Goal: Task Accomplishment & Management: Use online tool/utility

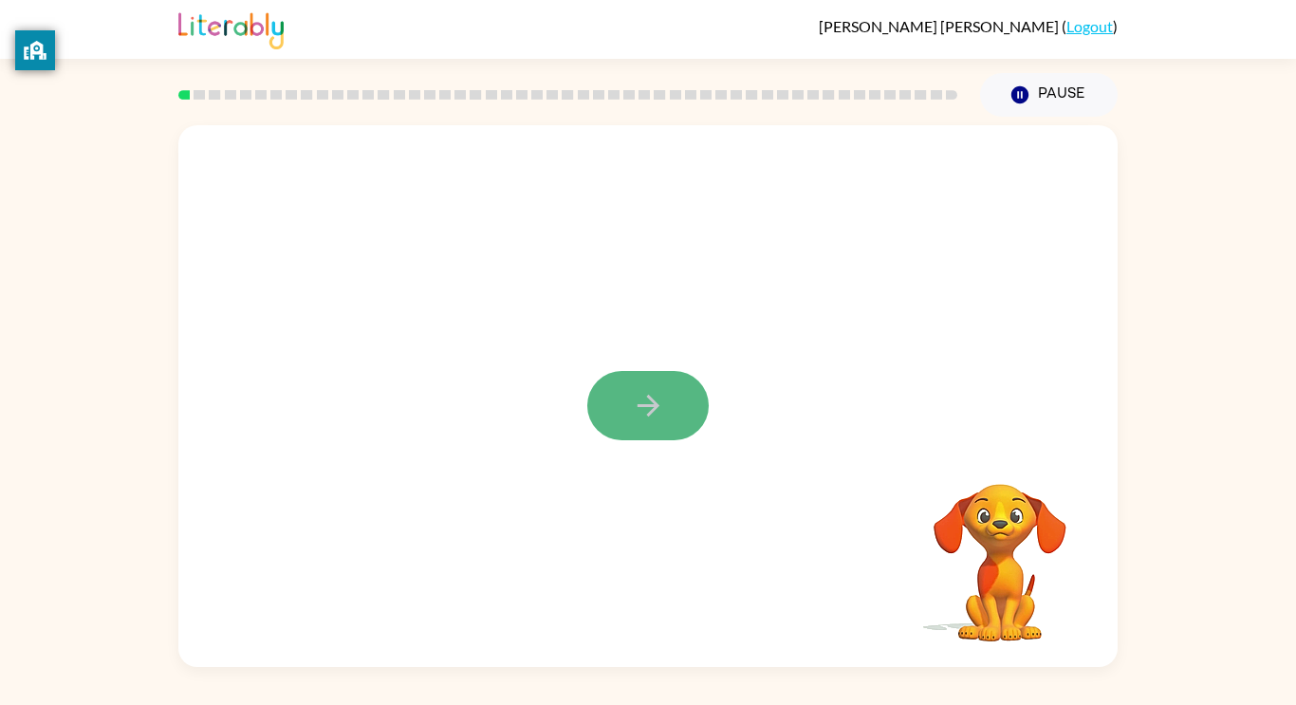
click at [634, 405] on icon "button" at bounding box center [648, 405] width 33 height 33
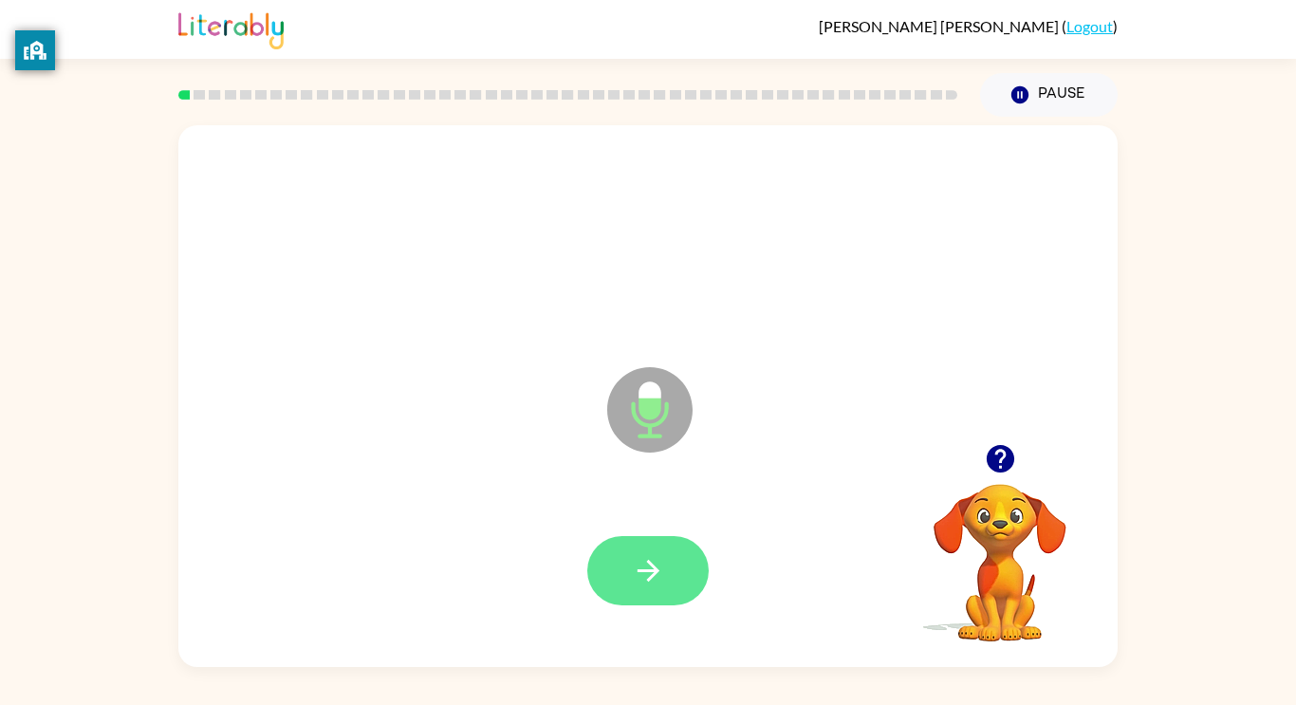
click at [680, 587] on button "button" at bounding box center [647, 570] width 121 height 69
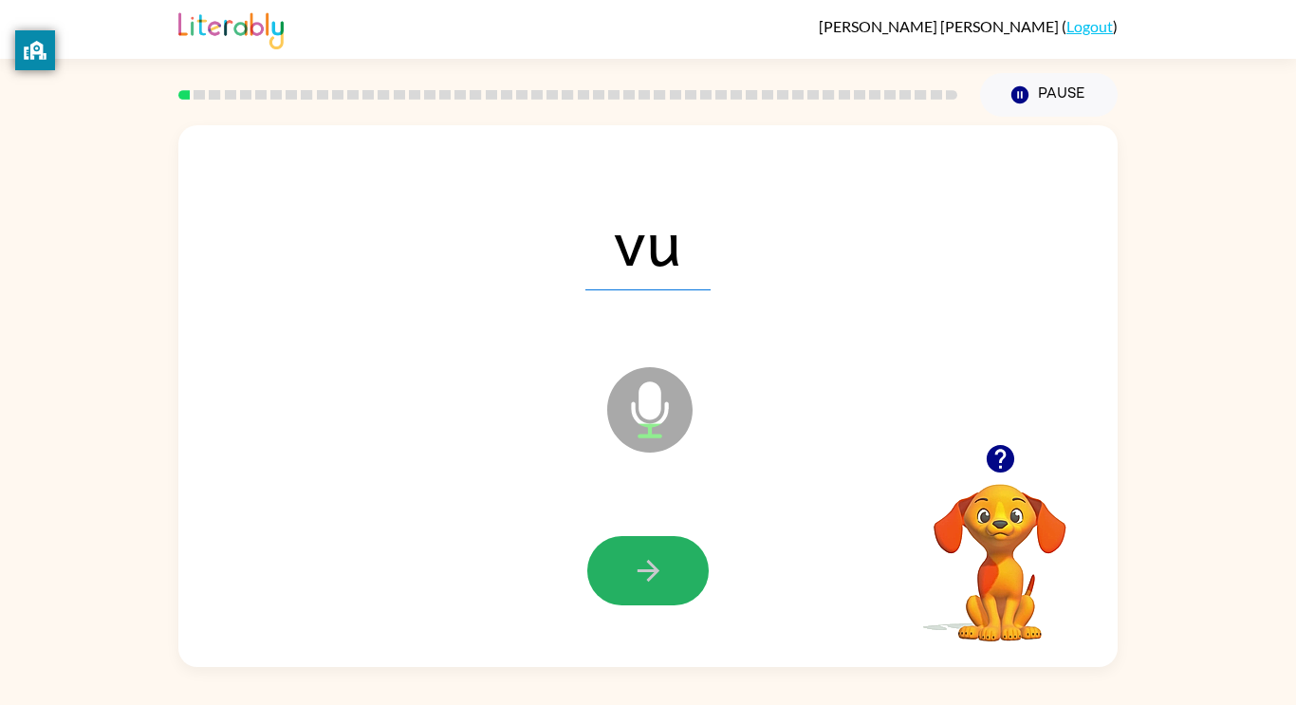
click at [670, 596] on button "button" at bounding box center [647, 570] width 121 height 69
click at [663, 592] on button "button" at bounding box center [647, 570] width 121 height 69
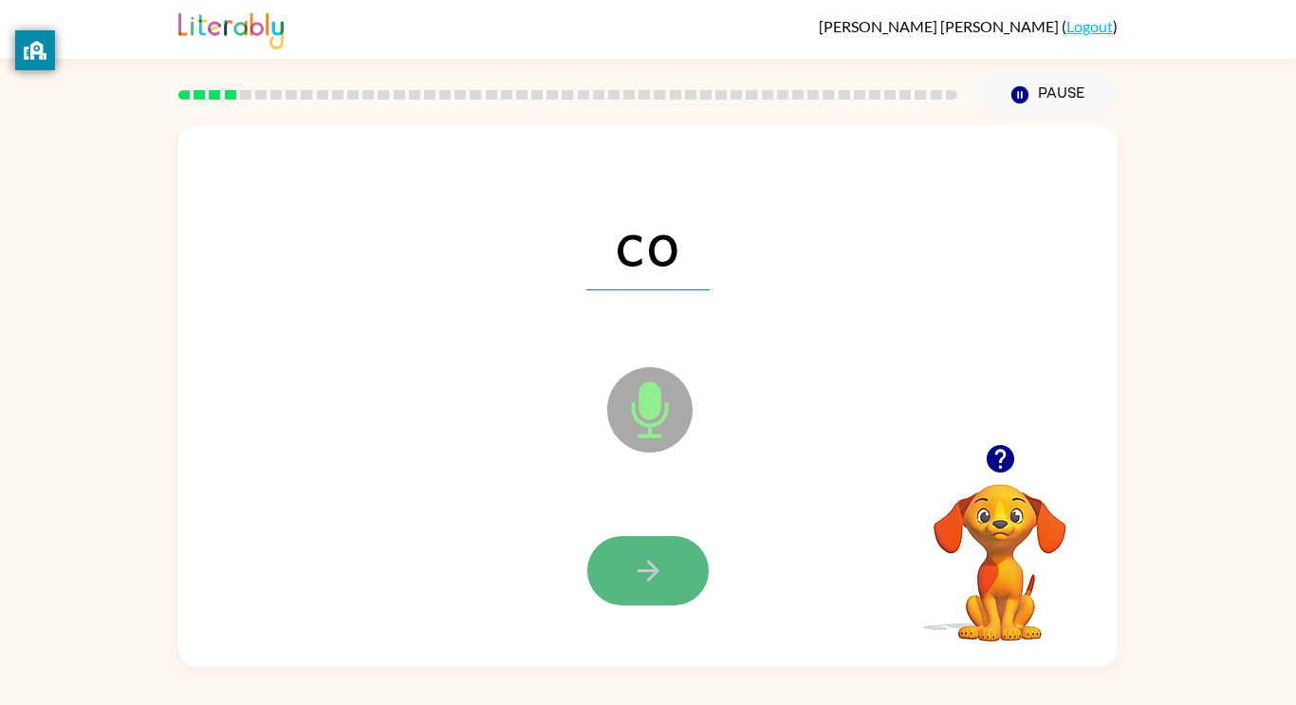
click at [672, 592] on button "button" at bounding box center [647, 570] width 121 height 69
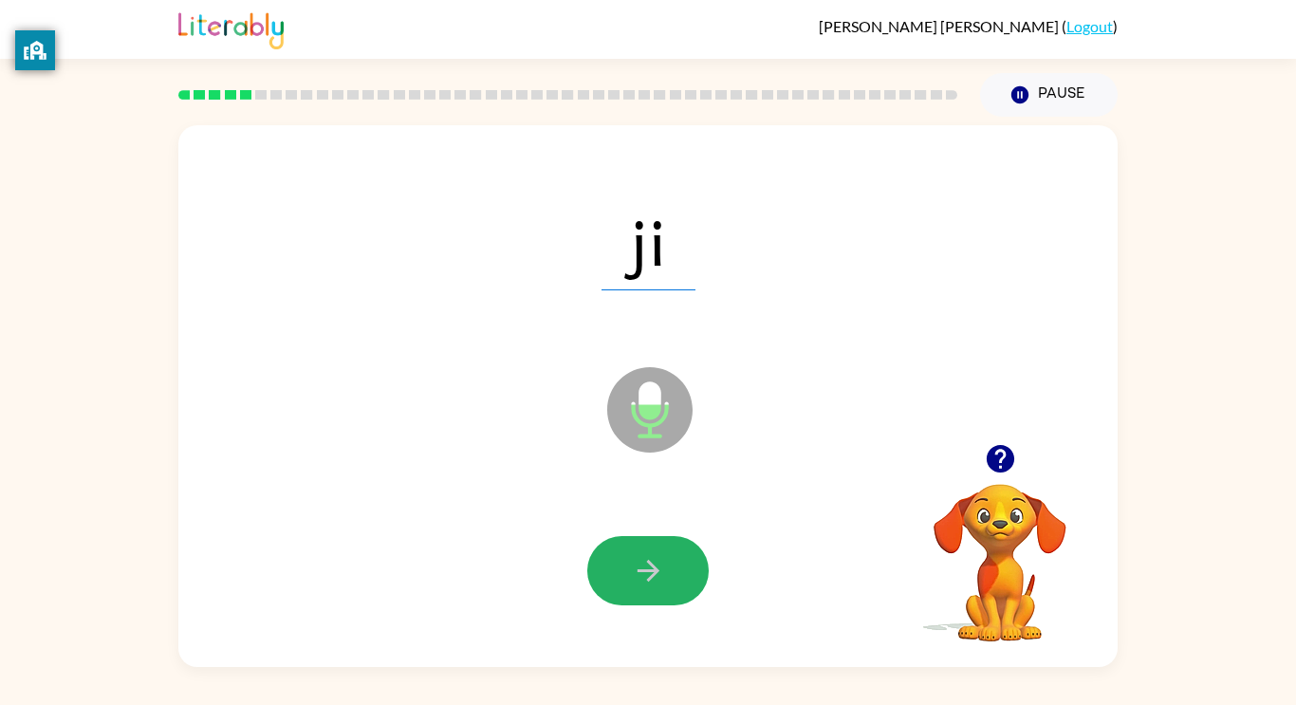
click at [672, 592] on button "button" at bounding box center [647, 570] width 121 height 69
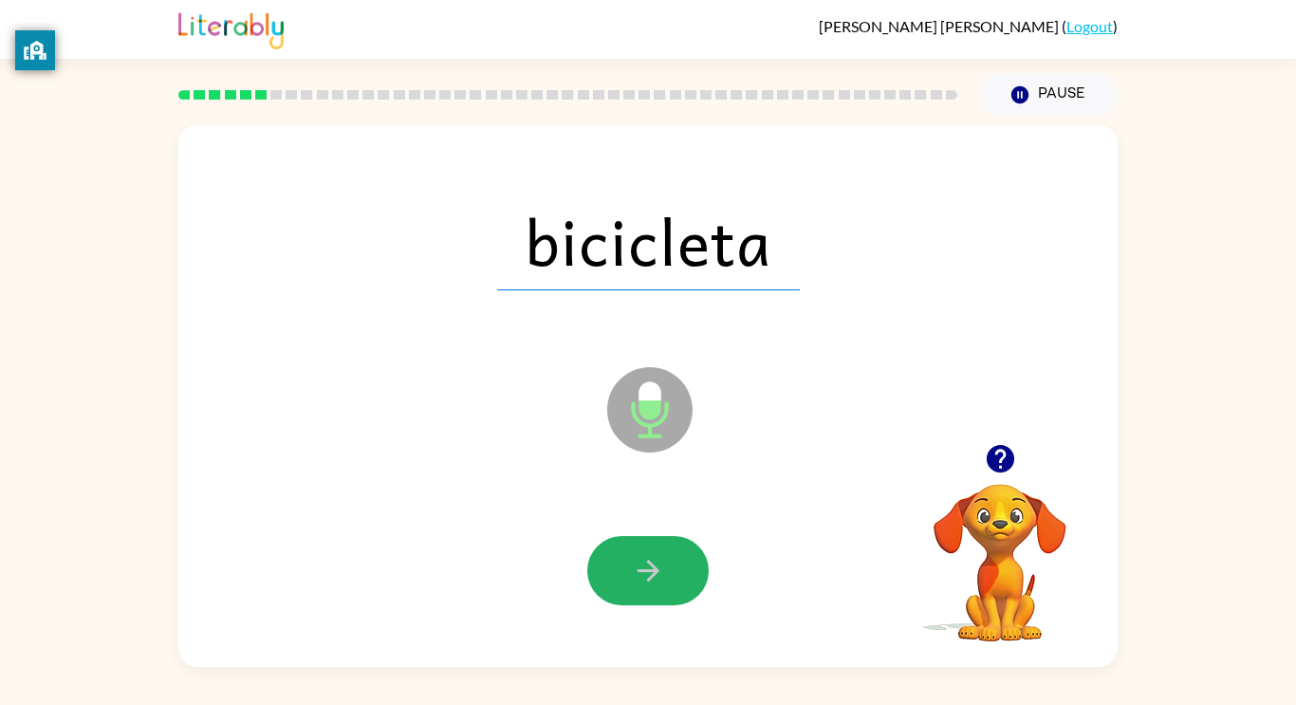
click at [648, 578] on icon "button" at bounding box center [648, 571] width 22 height 22
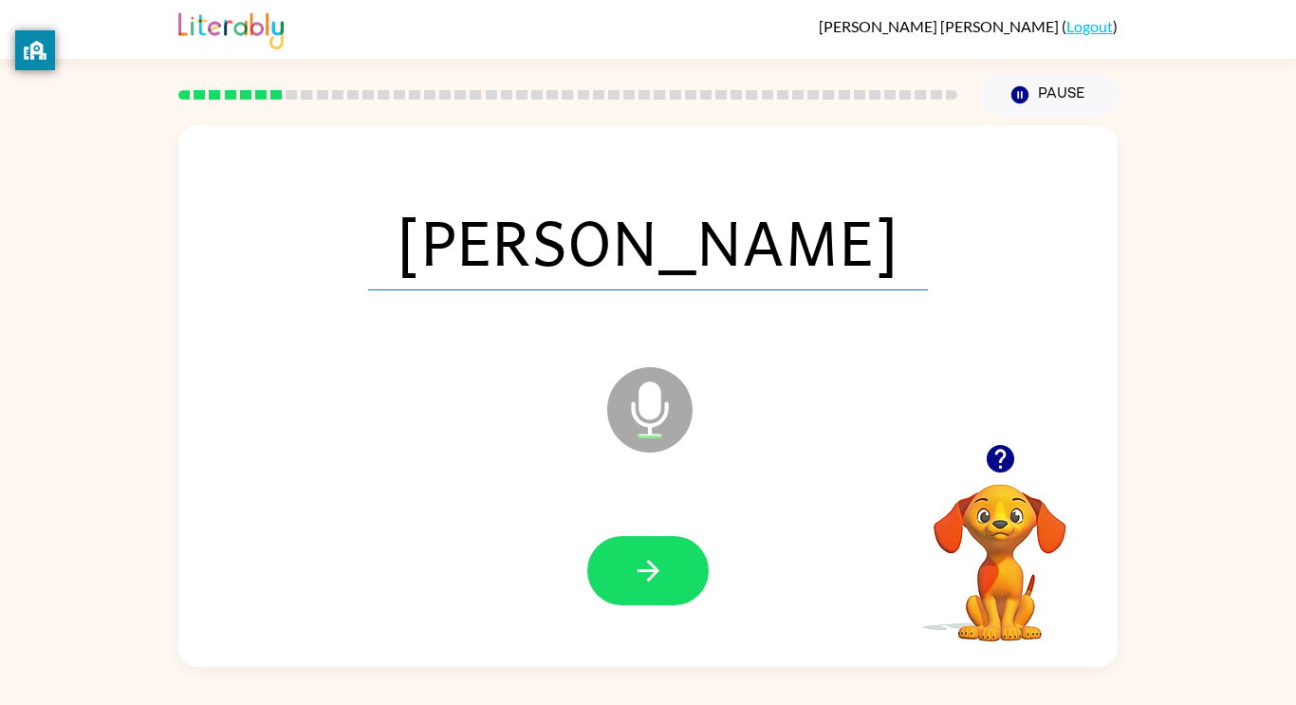
click at [648, 578] on icon "button" at bounding box center [648, 571] width 22 height 22
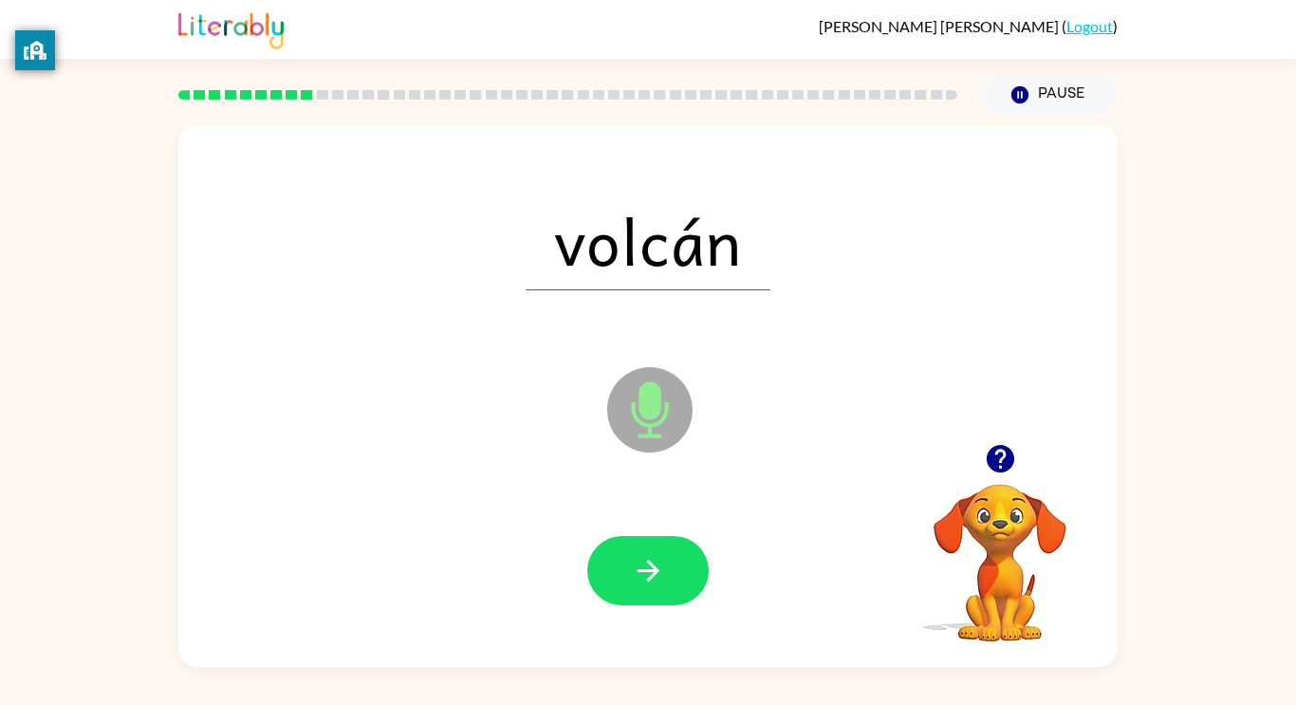
click at [648, 578] on icon "button" at bounding box center [648, 571] width 22 height 22
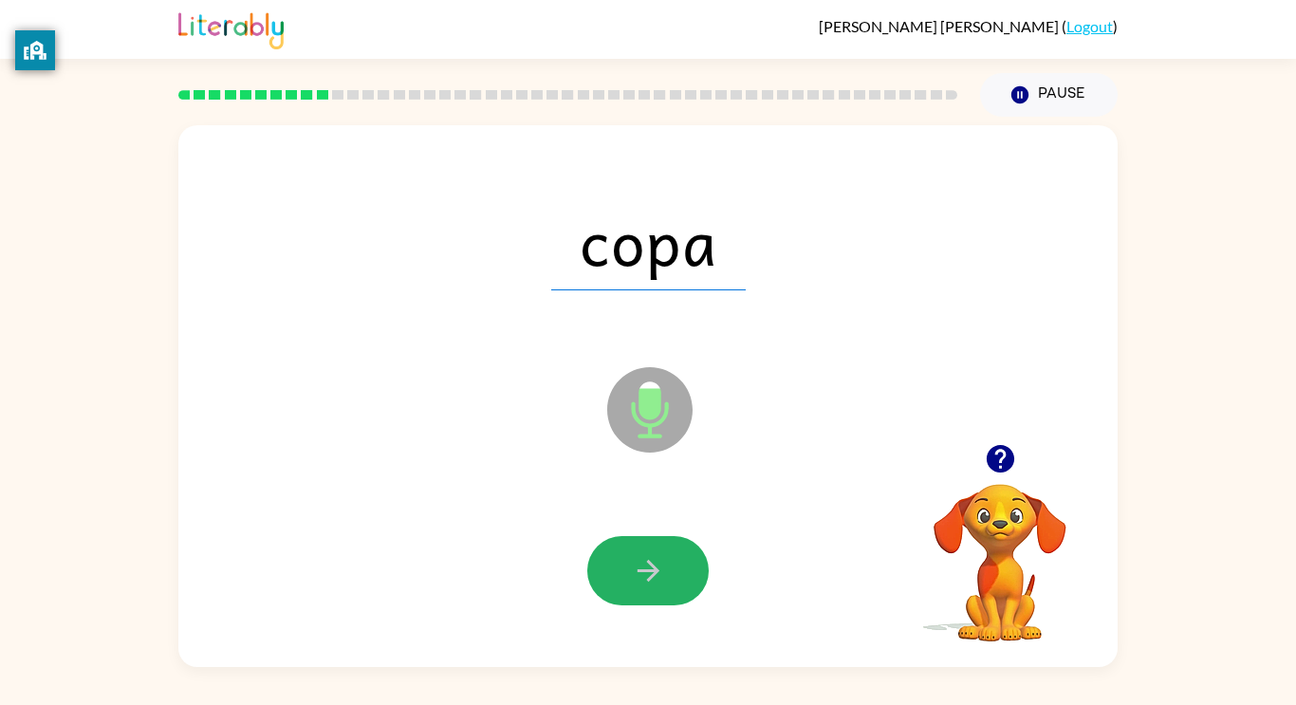
click at [648, 578] on icon "button" at bounding box center [648, 571] width 22 height 22
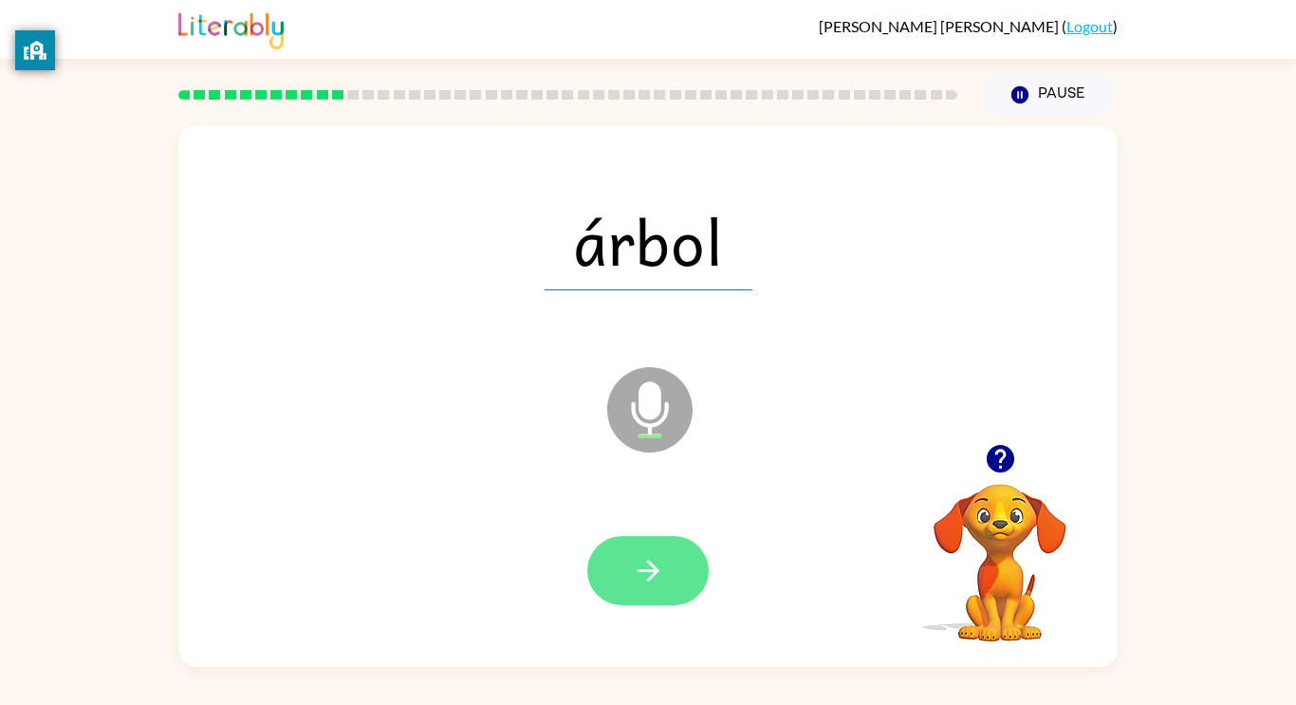
click at [645, 586] on icon "button" at bounding box center [648, 570] width 33 height 33
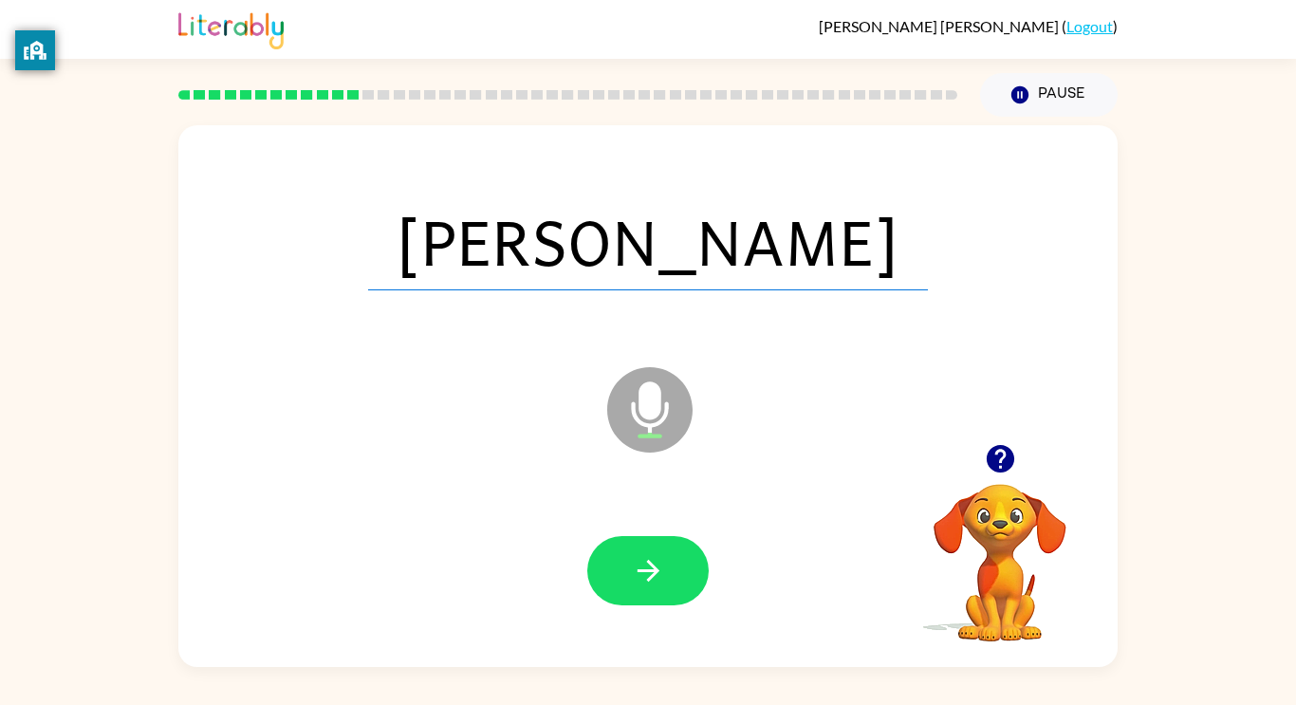
click at [645, 586] on icon "button" at bounding box center [648, 570] width 33 height 33
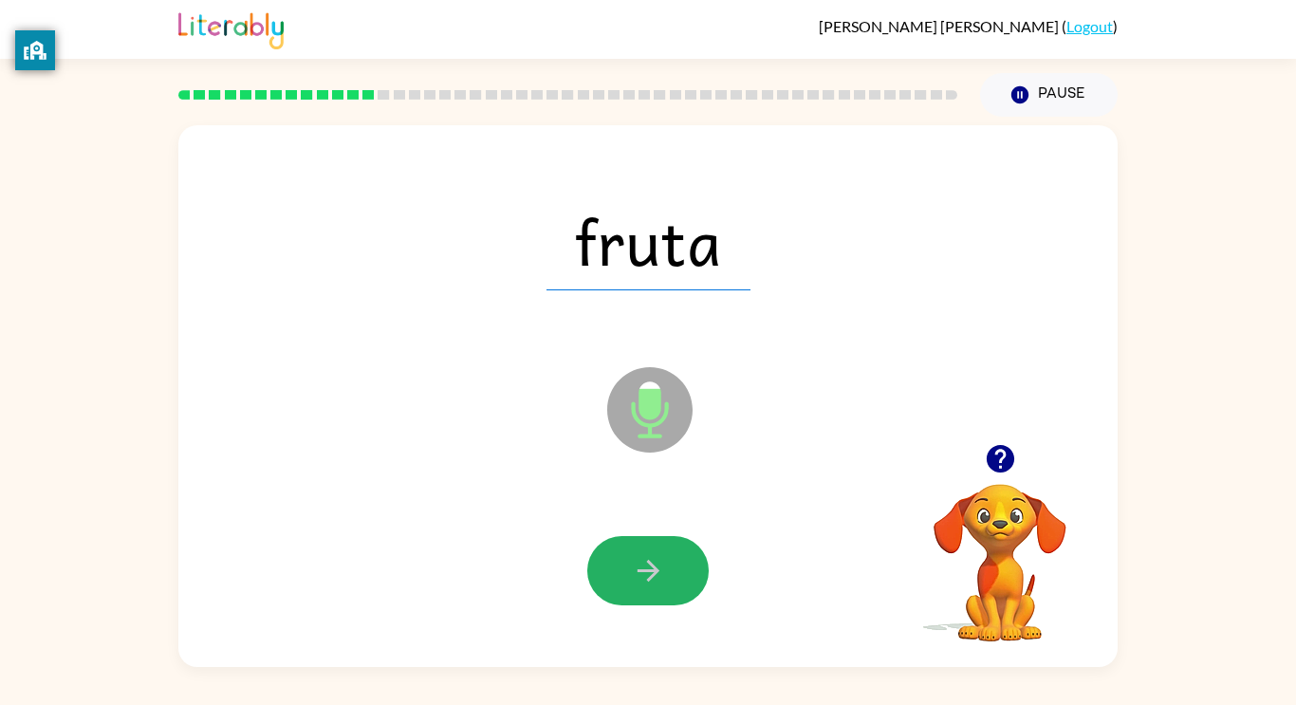
click at [645, 586] on icon "button" at bounding box center [648, 570] width 33 height 33
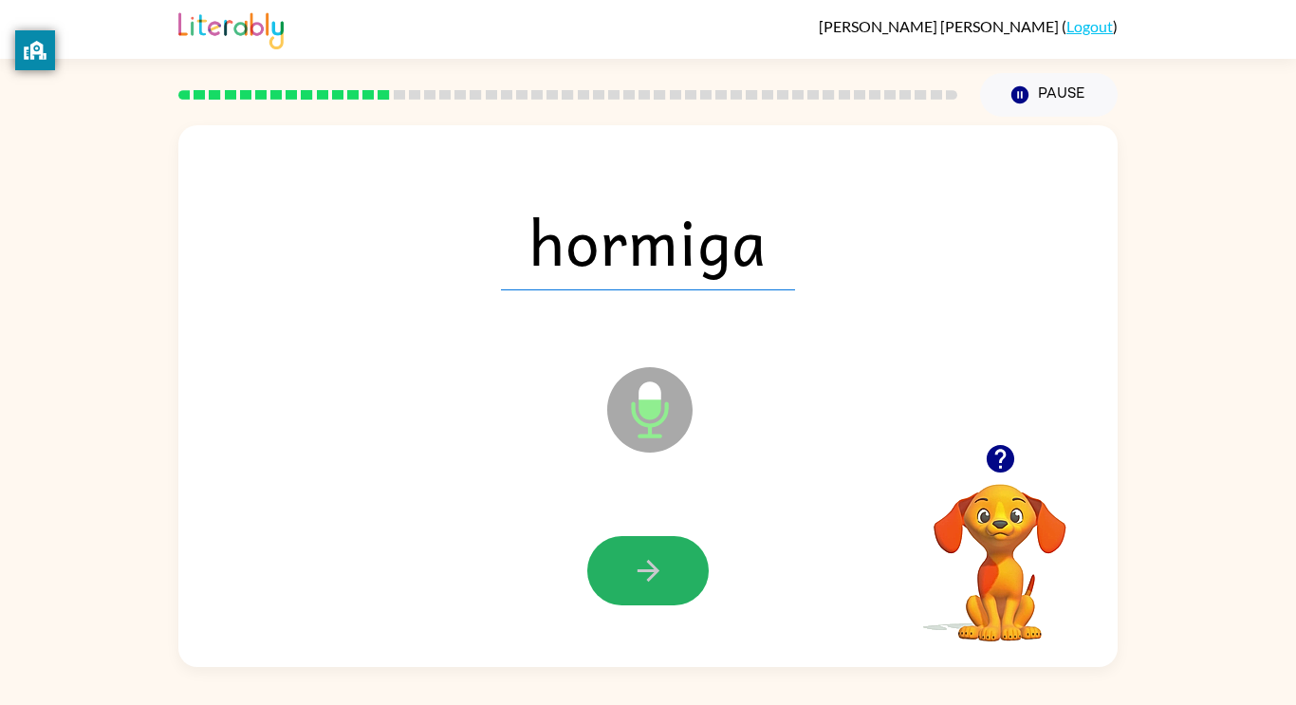
click at [645, 586] on icon "button" at bounding box center [648, 570] width 33 height 33
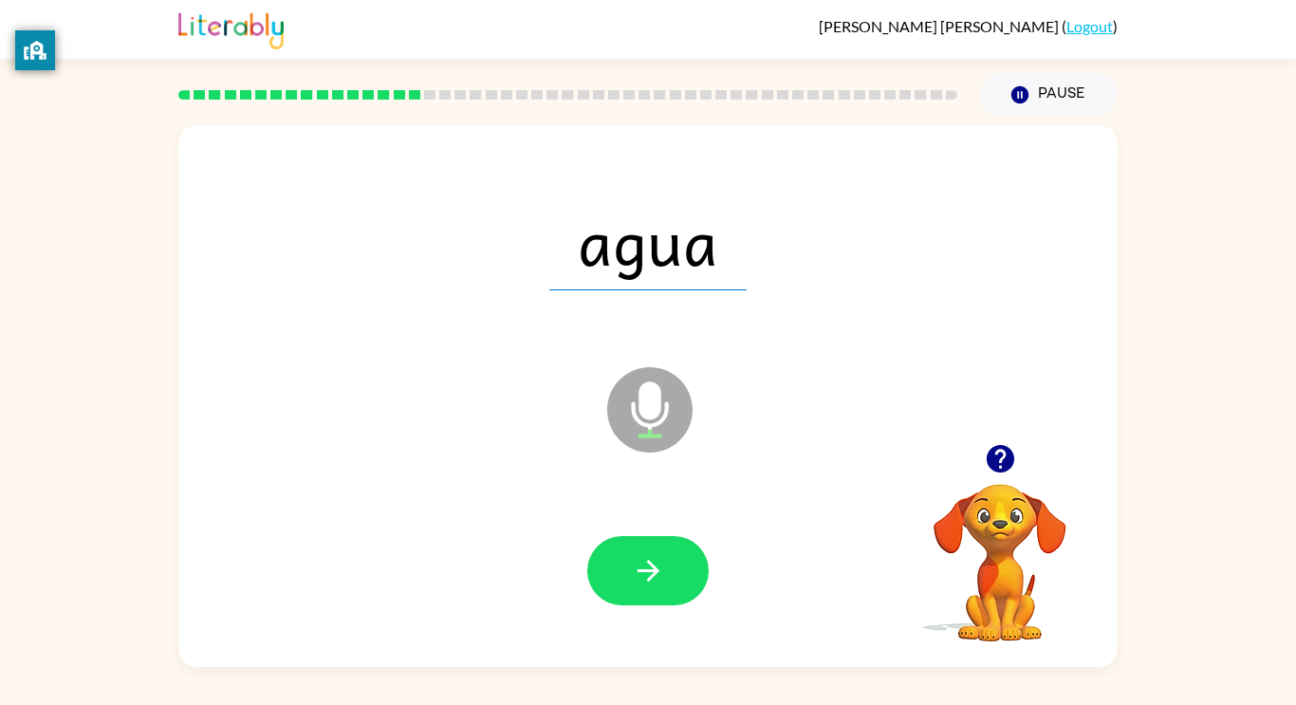
click at [645, 586] on icon "button" at bounding box center [648, 570] width 33 height 33
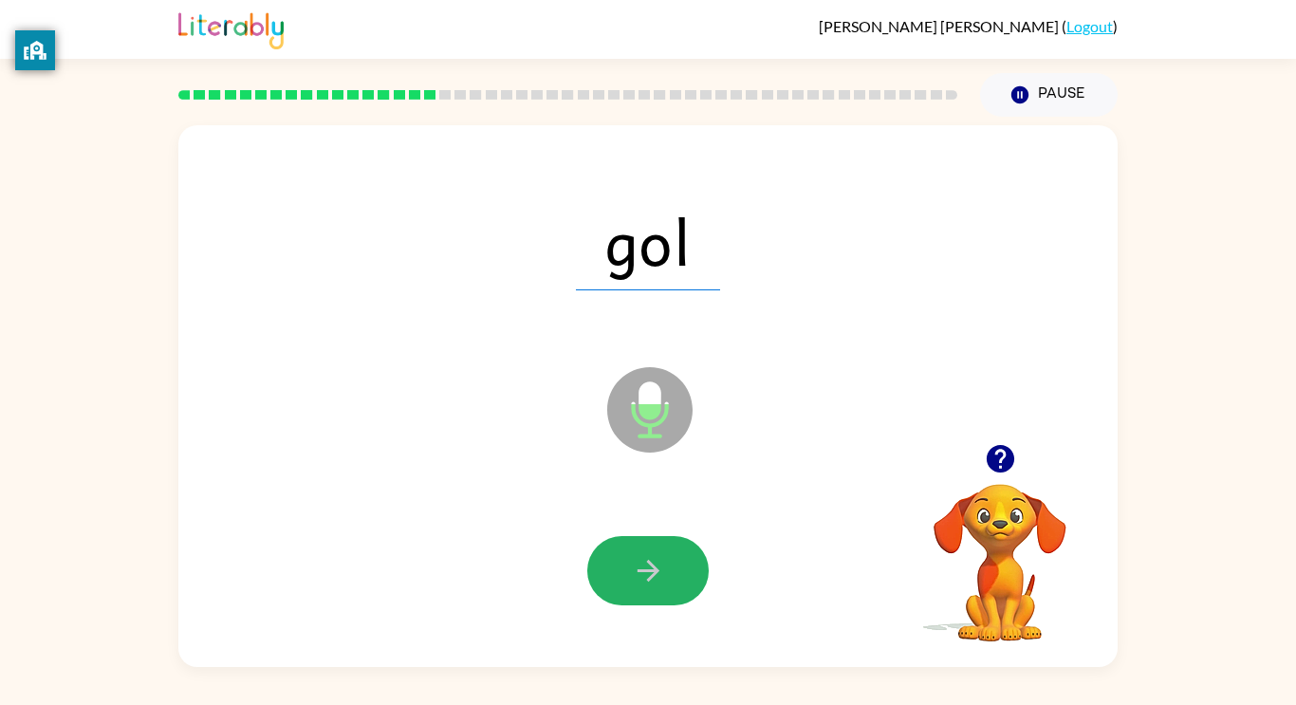
click at [645, 586] on icon "button" at bounding box center [648, 570] width 33 height 33
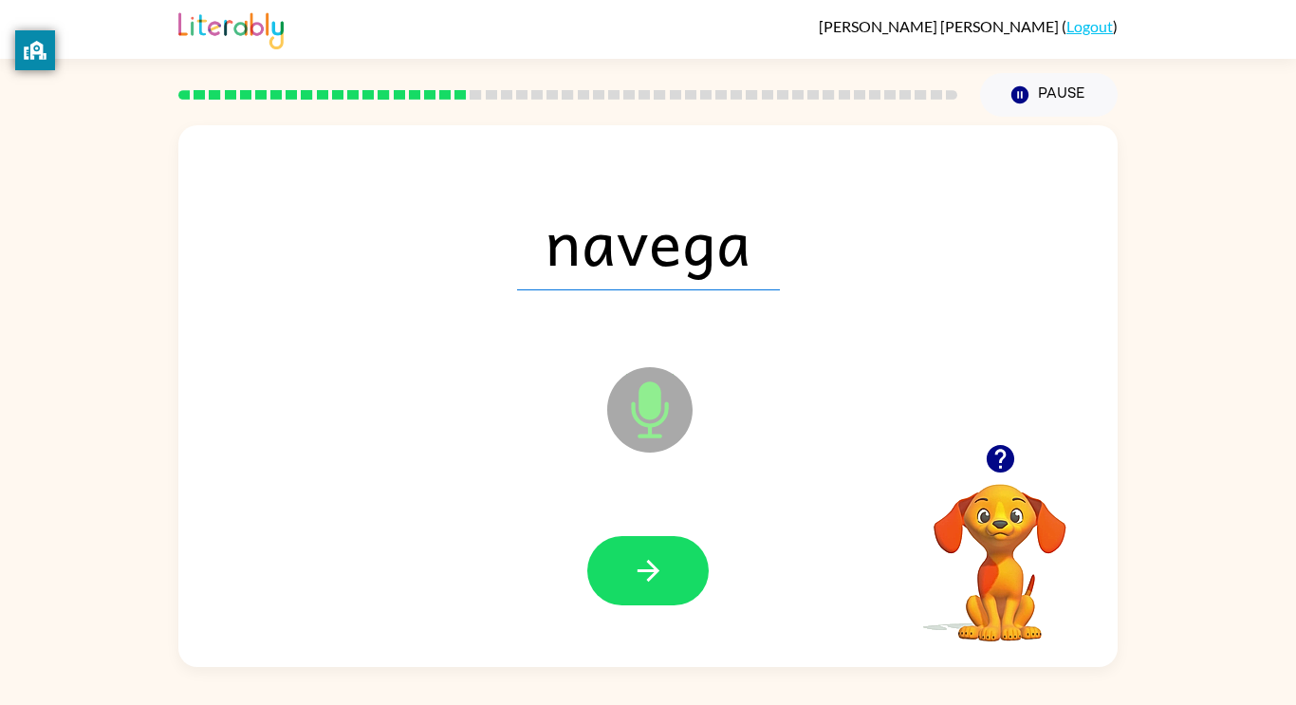
click at [645, 586] on icon "button" at bounding box center [648, 570] width 33 height 33
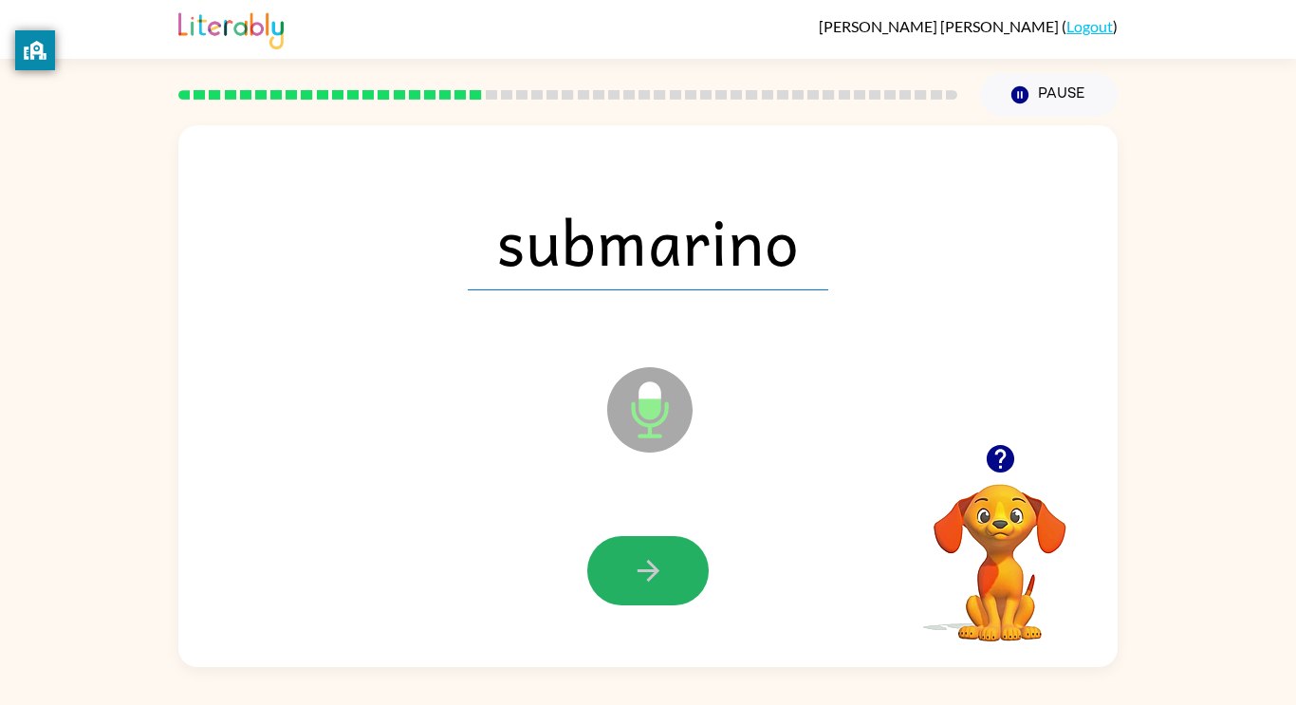
click at [645, 586] on icon "button" at bounding box center [648, 570] width 33 height 33
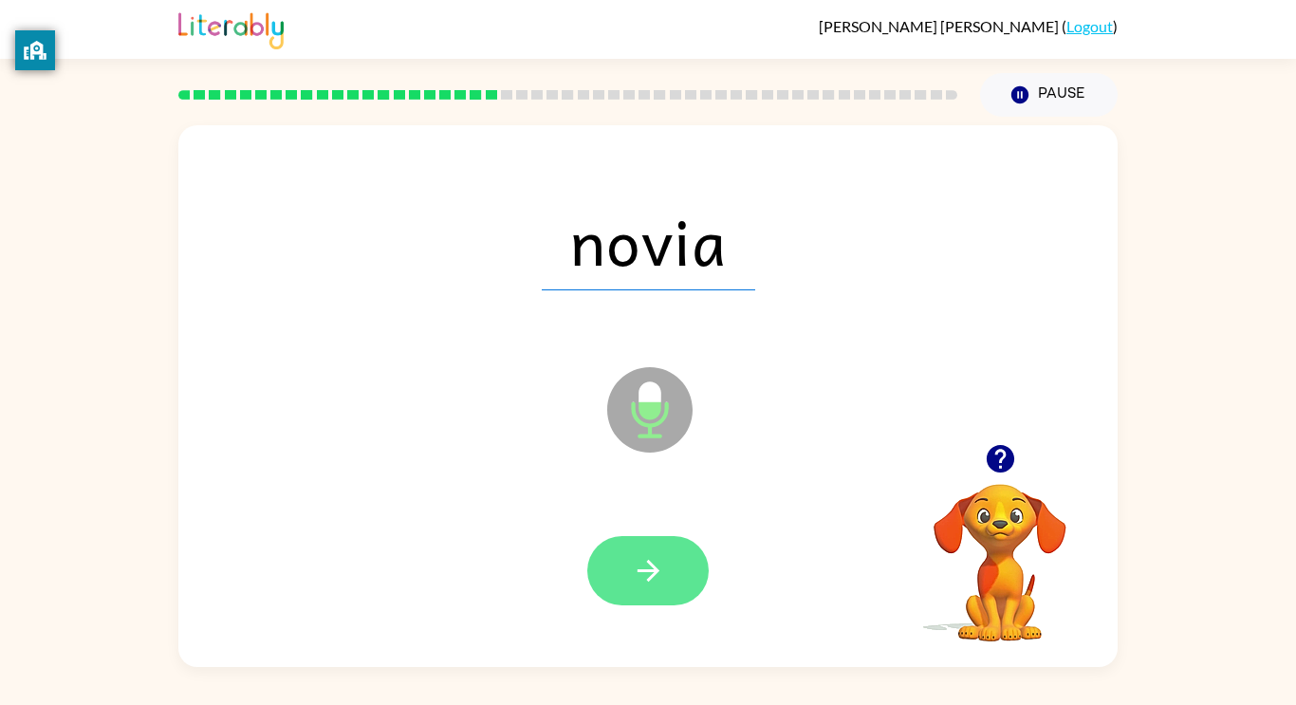
click at [645, 585] on icon "button" at bounding box center [648, 570] width 33 height 33
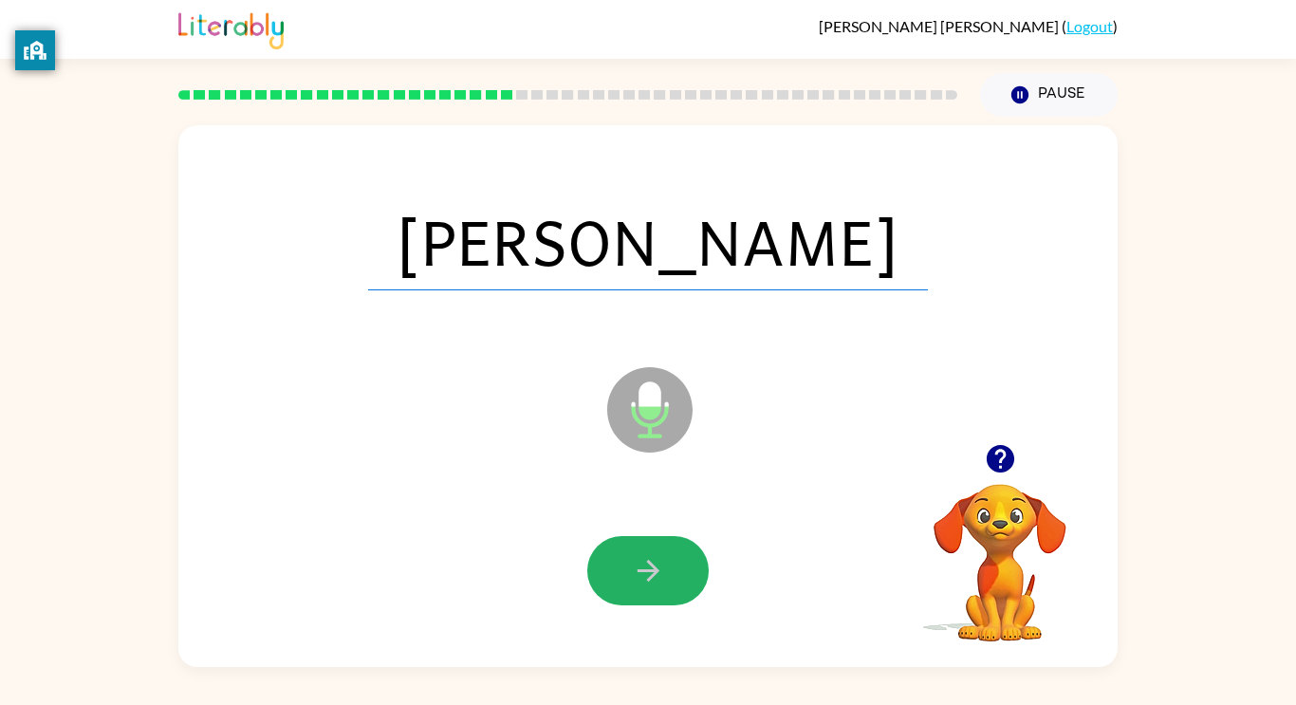
click at [645, 585] on icon "button" at bounding box center [648, 570] width 33 height 33
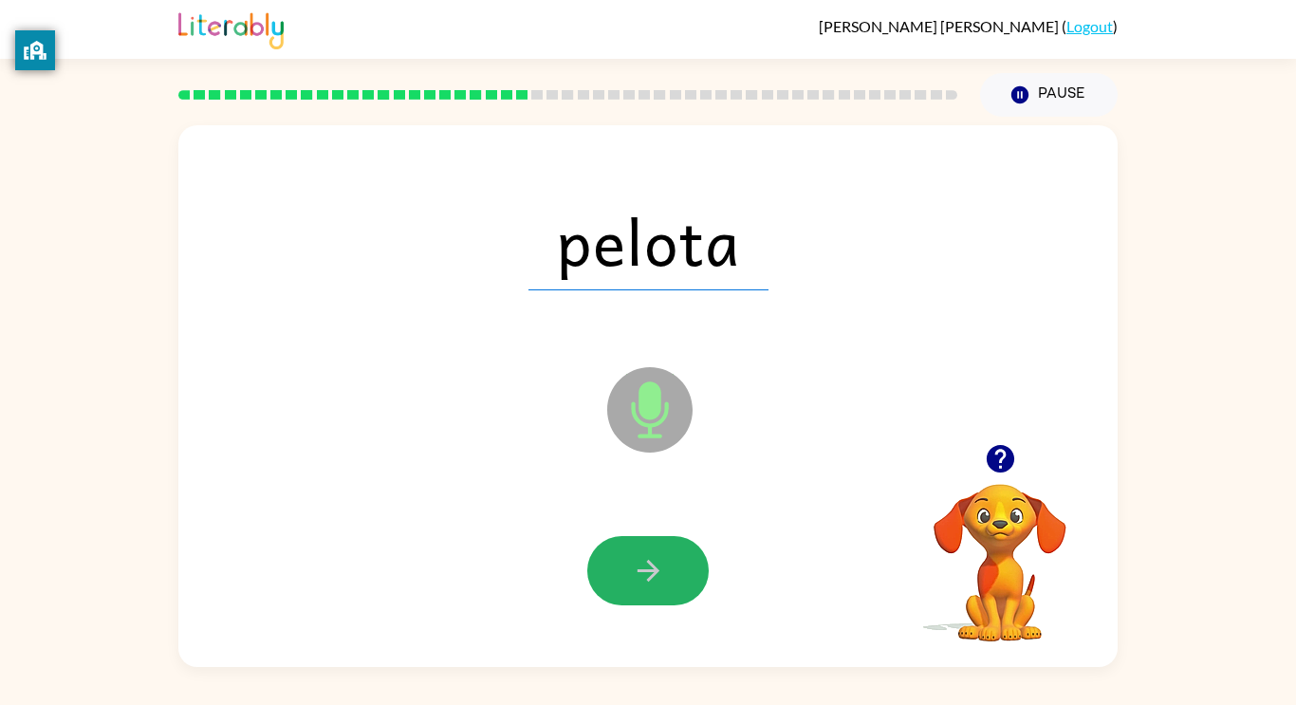
click at [645, 585] on icon "button" at bounding box center [648, 570] width 33 height 33
click at [645, 590] on button "button" at bounding box center [647, 570] width 121 height 69
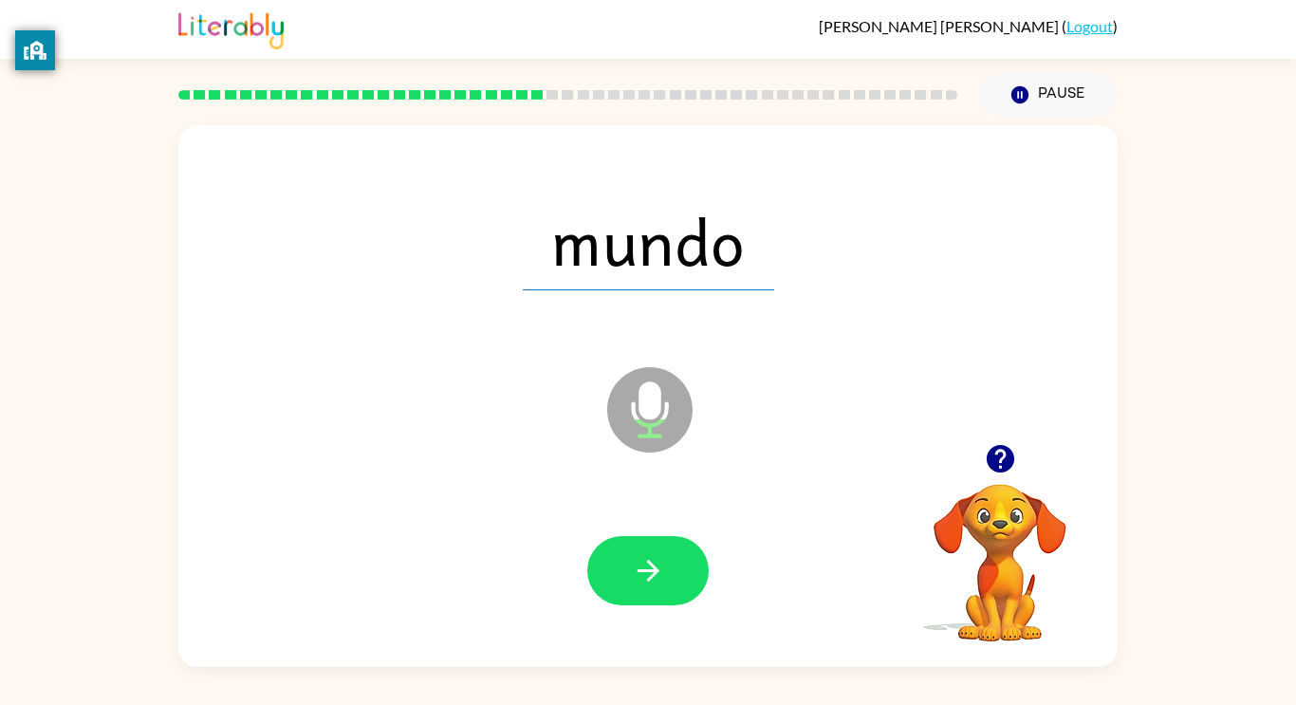
click at [645, 590] on button "button" at bounding box center [647, 570] width 121 height 69
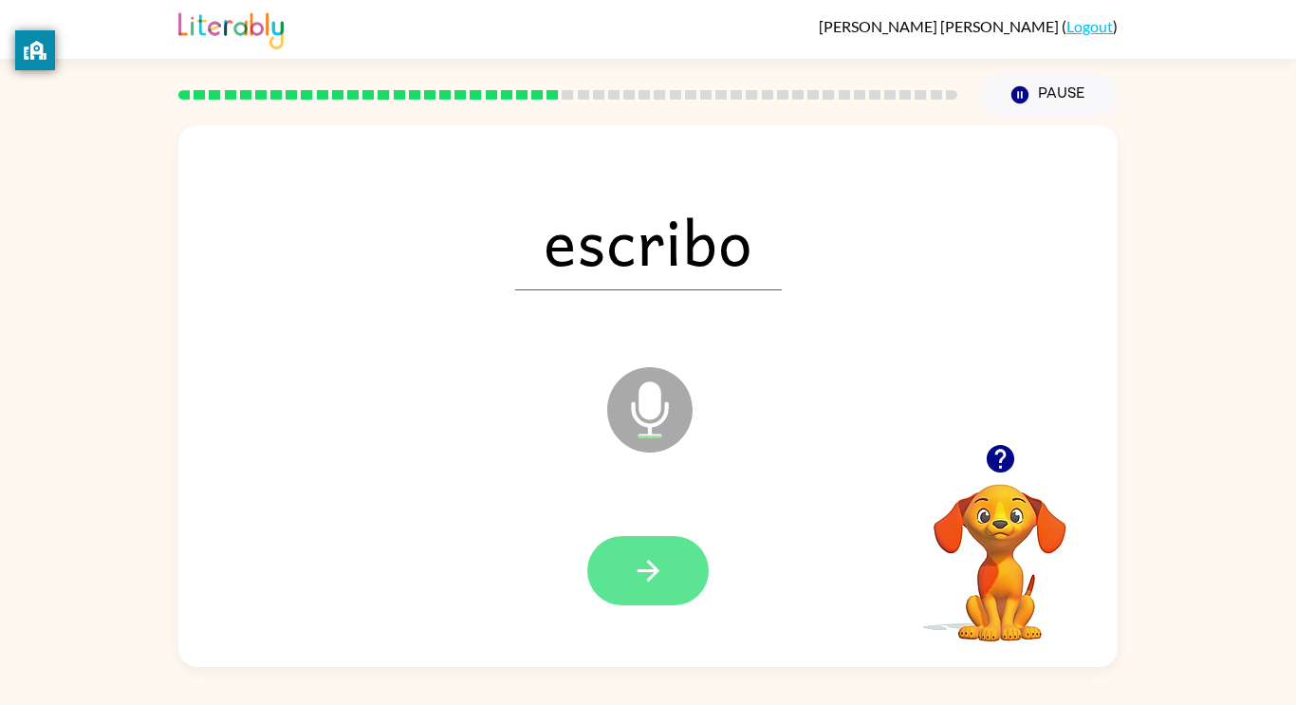
click at [645, 590] on button "button" at bounding box center [647, 570] width 121 height 69
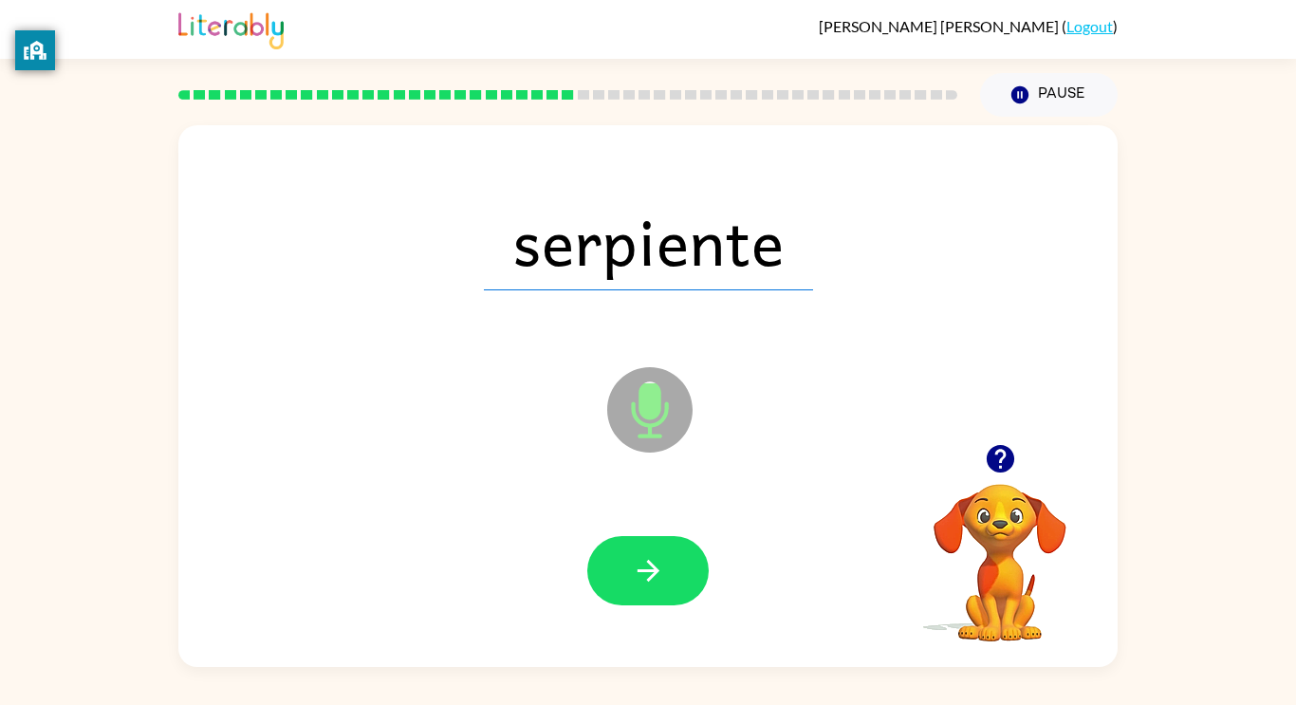
click at [645, 590] on button "button" at bounding box center [647, 570] width 121 height 69
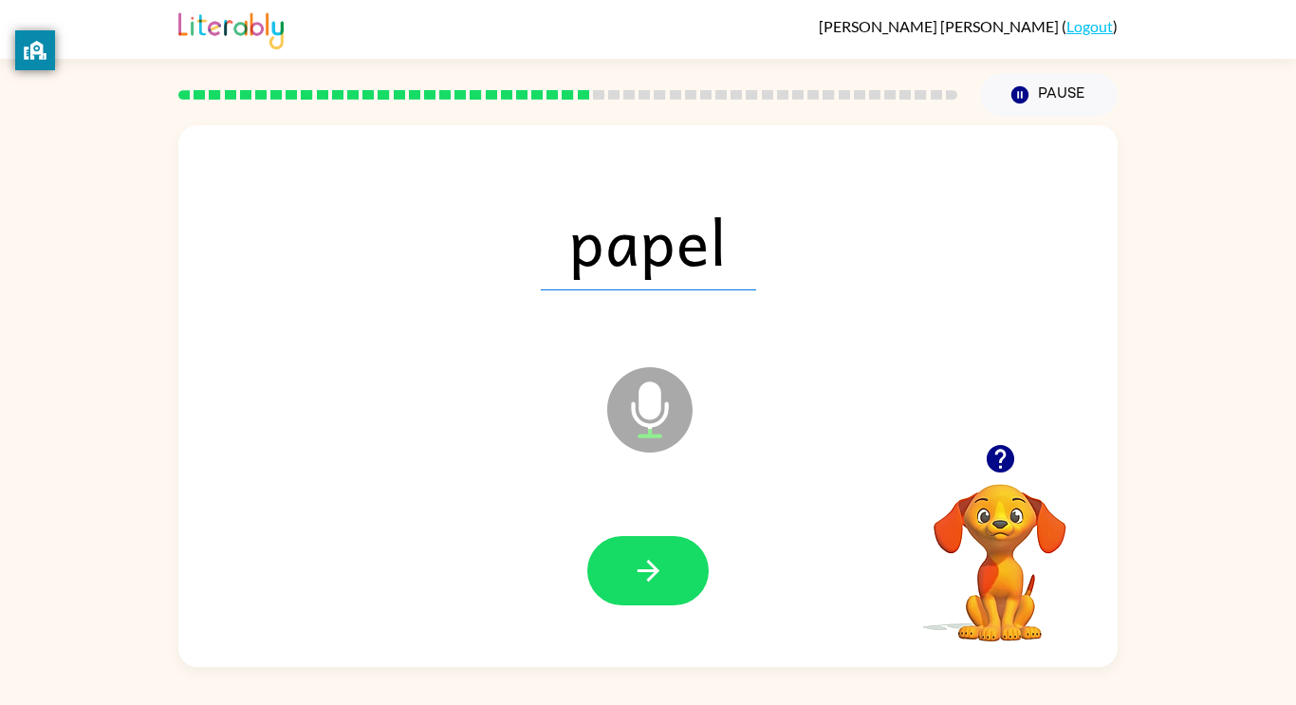
click at [645, 590] on button "button" at bounding box center [647, 570] width 121 height 69
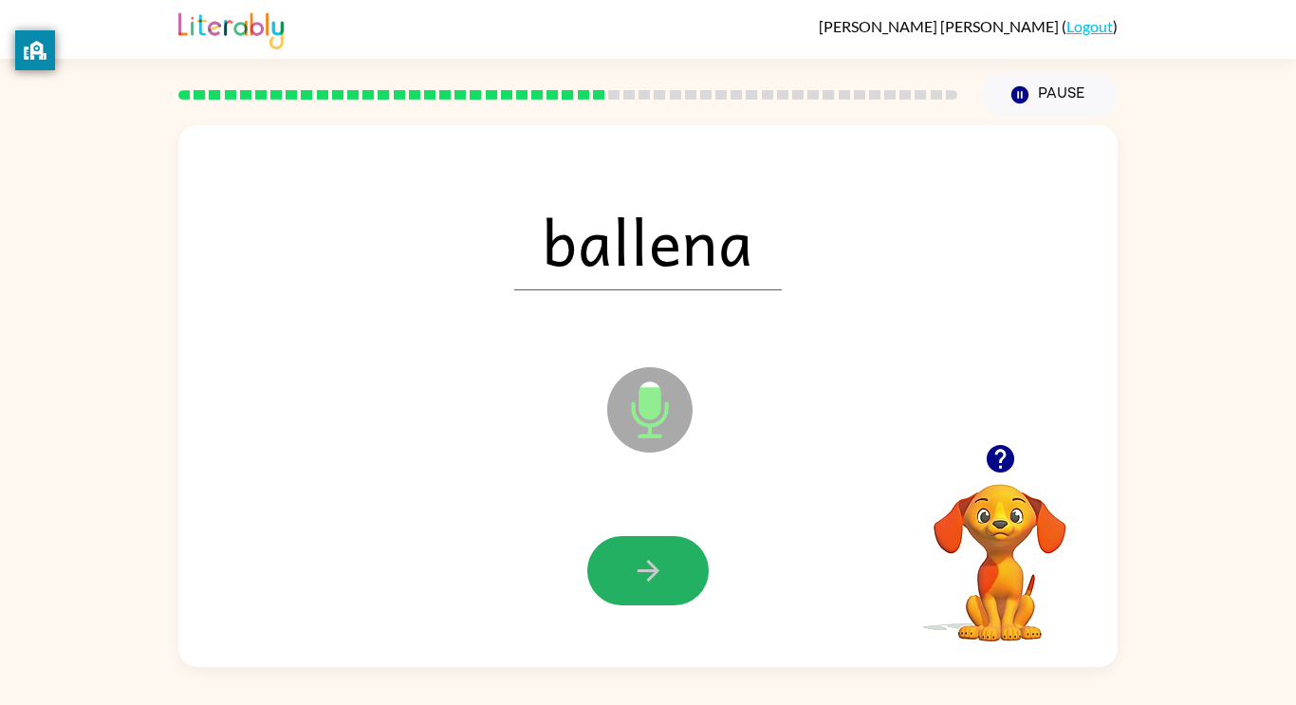
click at [645, 590] on button "button" at bounding box center [647, 570] width 121 height 69
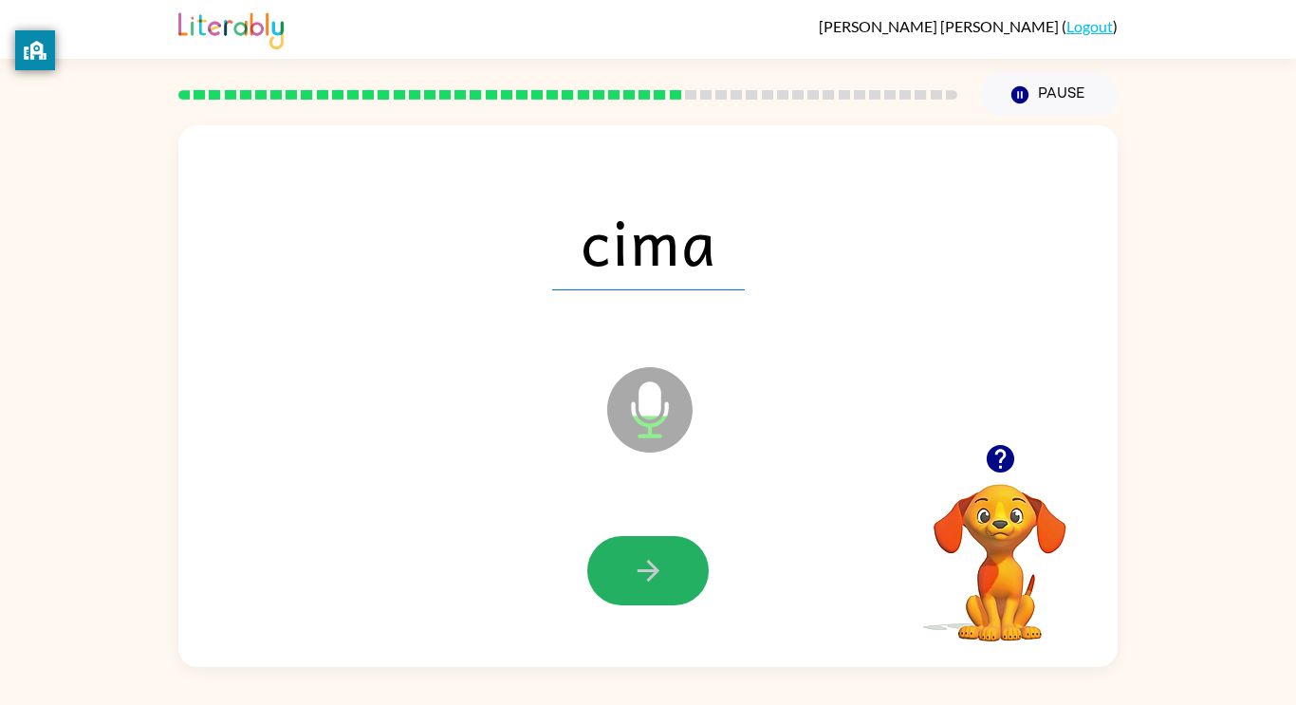
click at [645, 590] on button "button" at bounding box center [647, 570] width 121 height 69
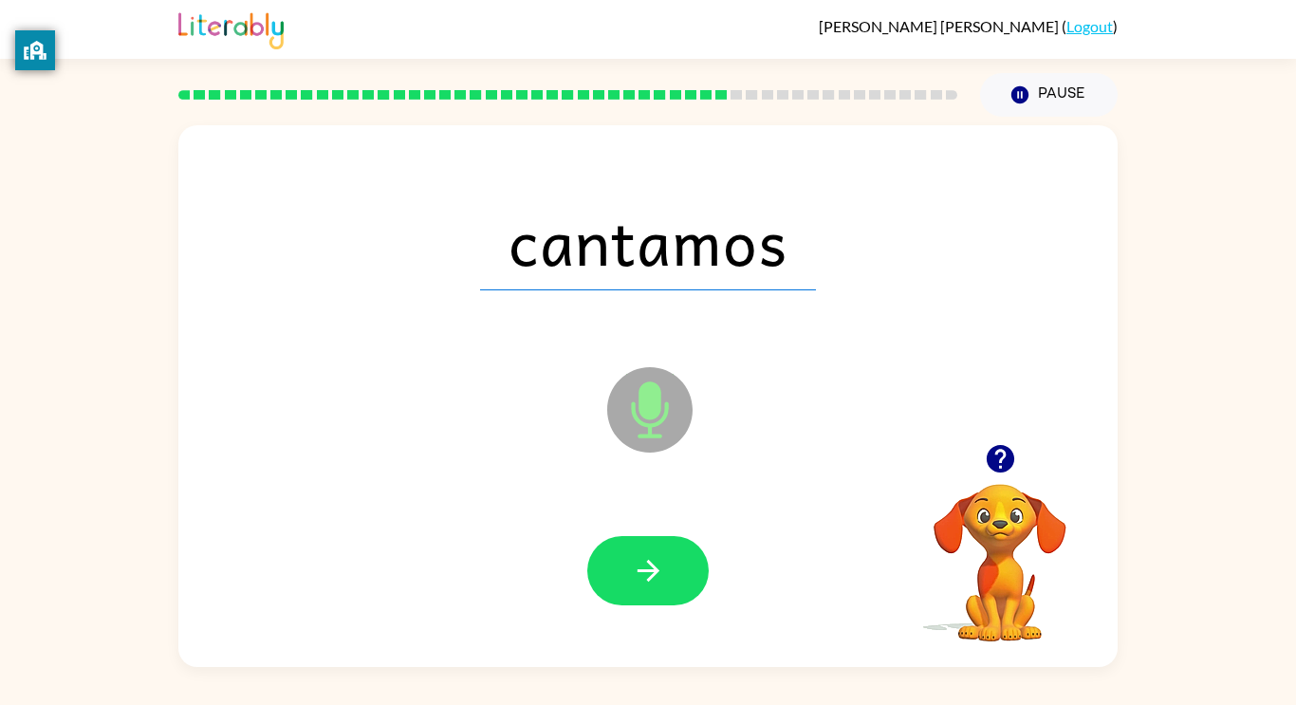
click at [645, 590] on button "button" at bounding box center [647, 570] width 121 height 69
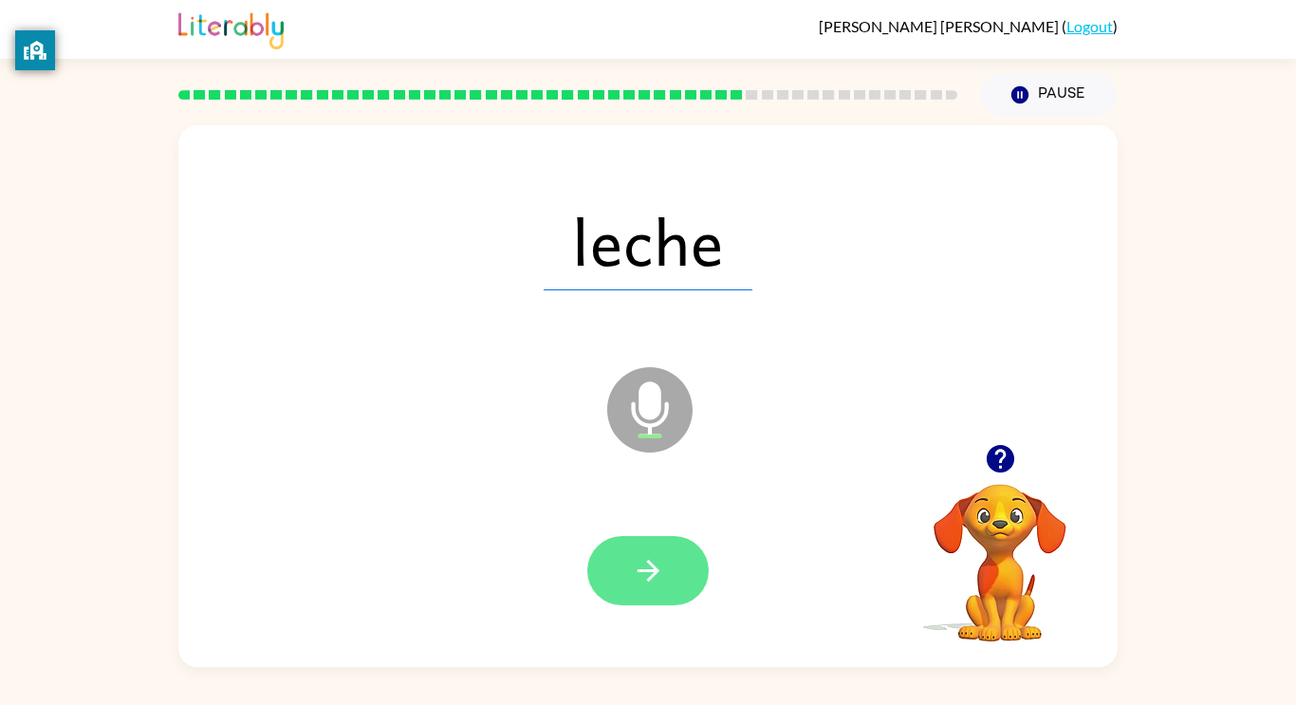
click at [643, 587] on button "button" at bounding box center [647, 570] width 121 height 69
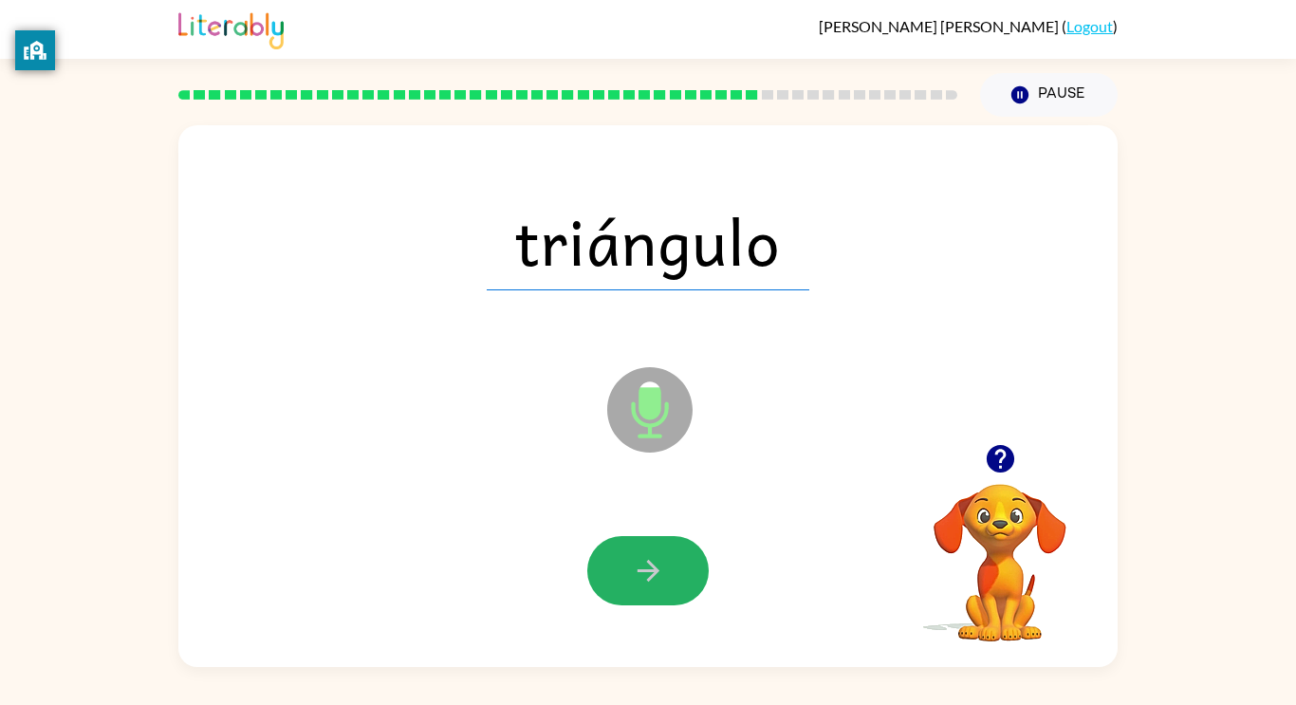
click at [643, 587] on button "button" at bounding box center [647, 570] width 121 height 69
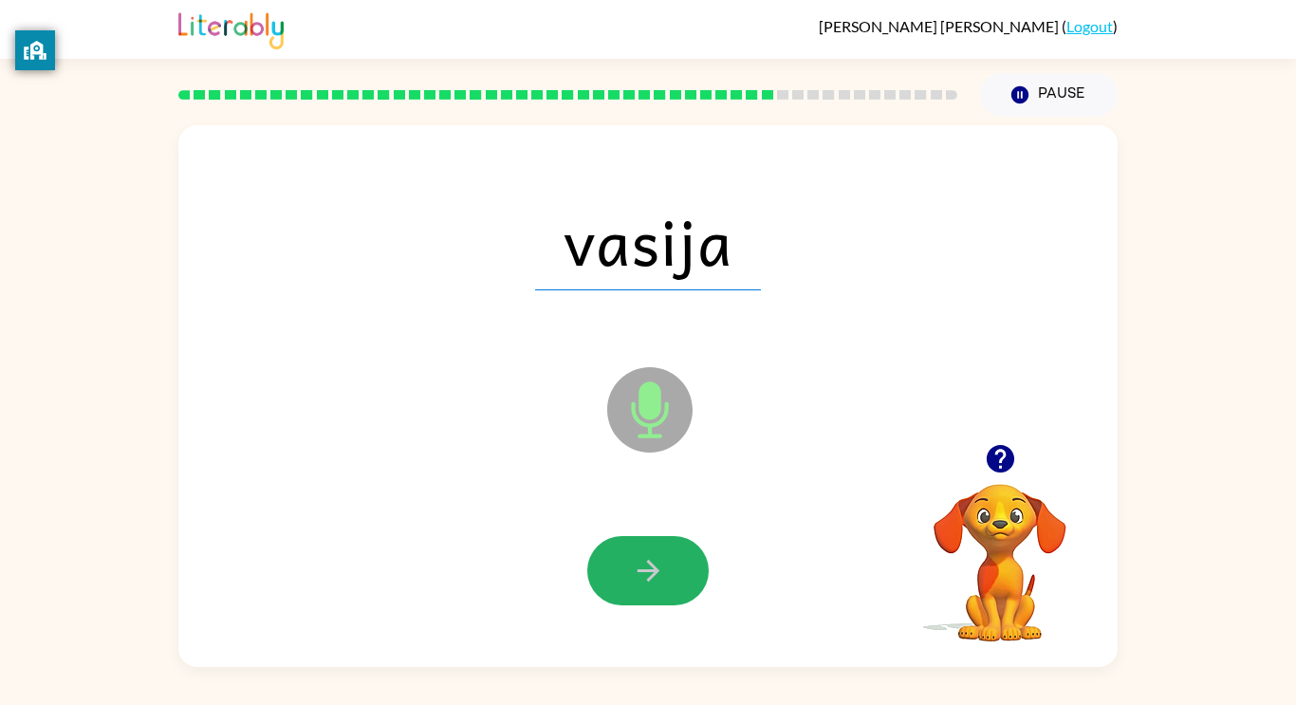
click at [643, 587] on button "button" at bounding box center [647, 570] width 121 height 69
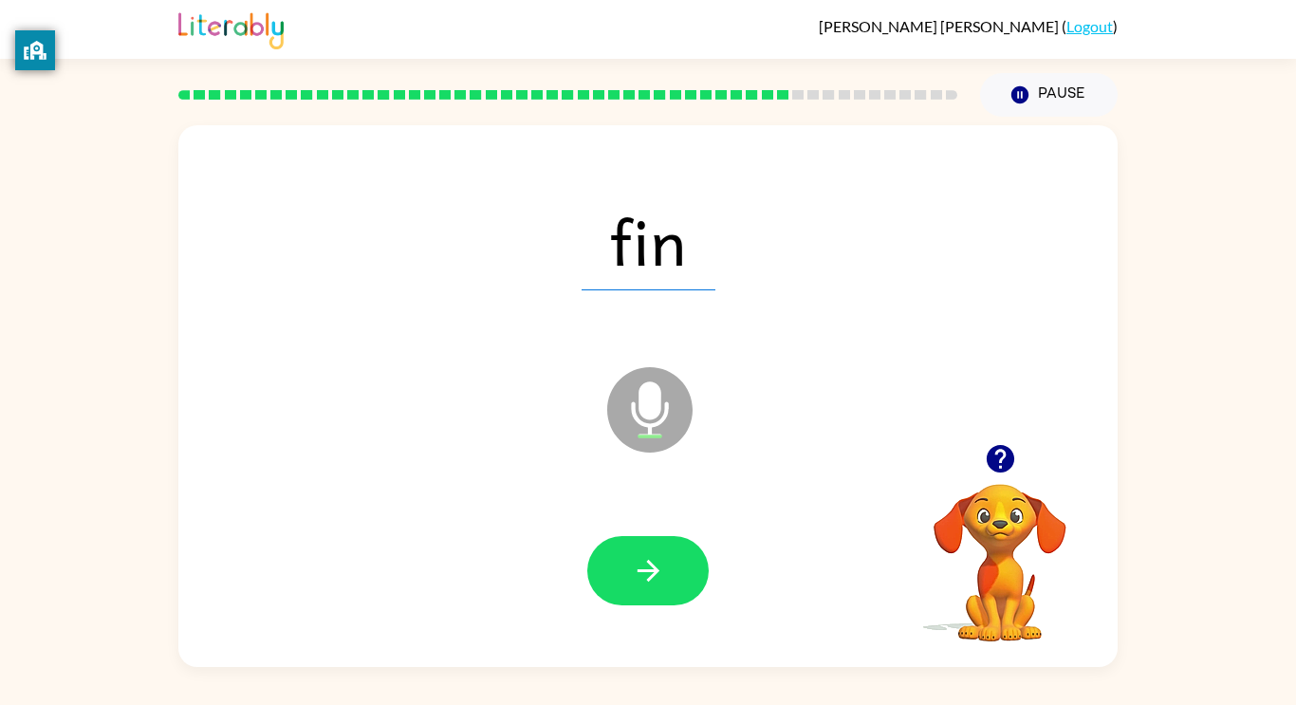
click at [643, 587] on button "button" at bounding box center [647, 570] width 121 height 69
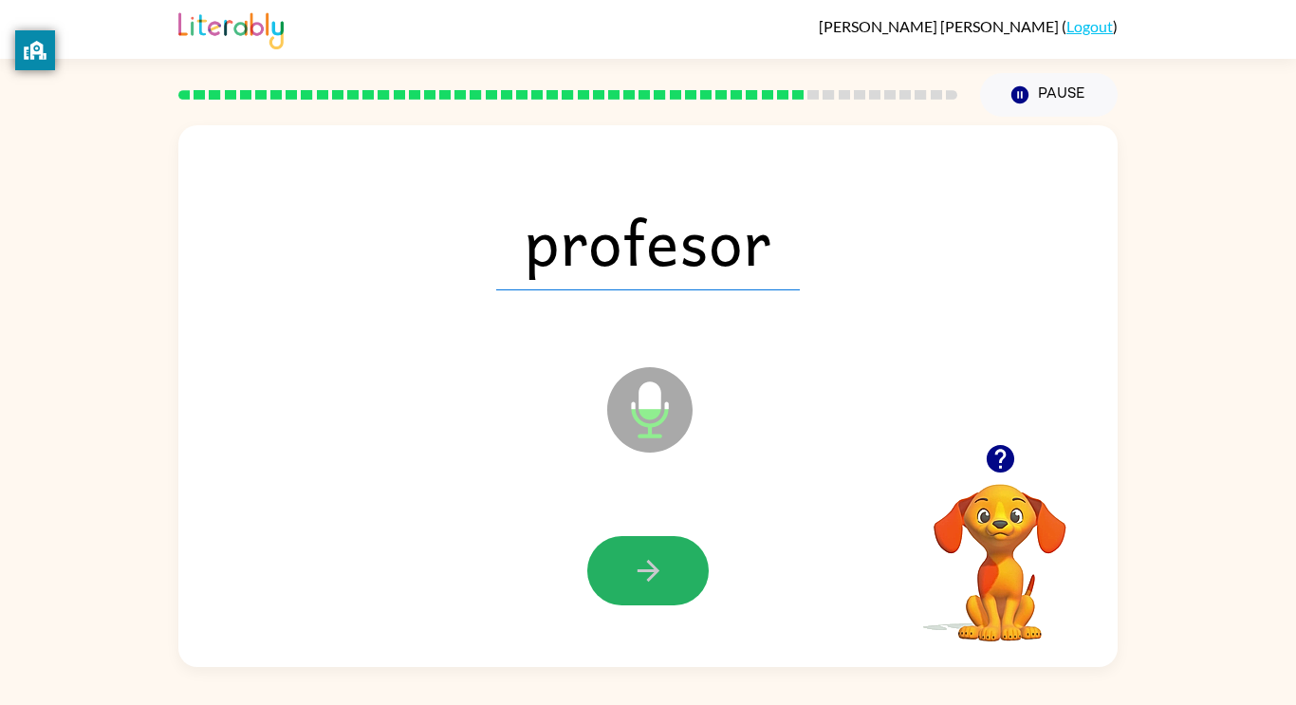
click at [643, 587] on button "button" at bounding box center [647, 570] width 121 height 69
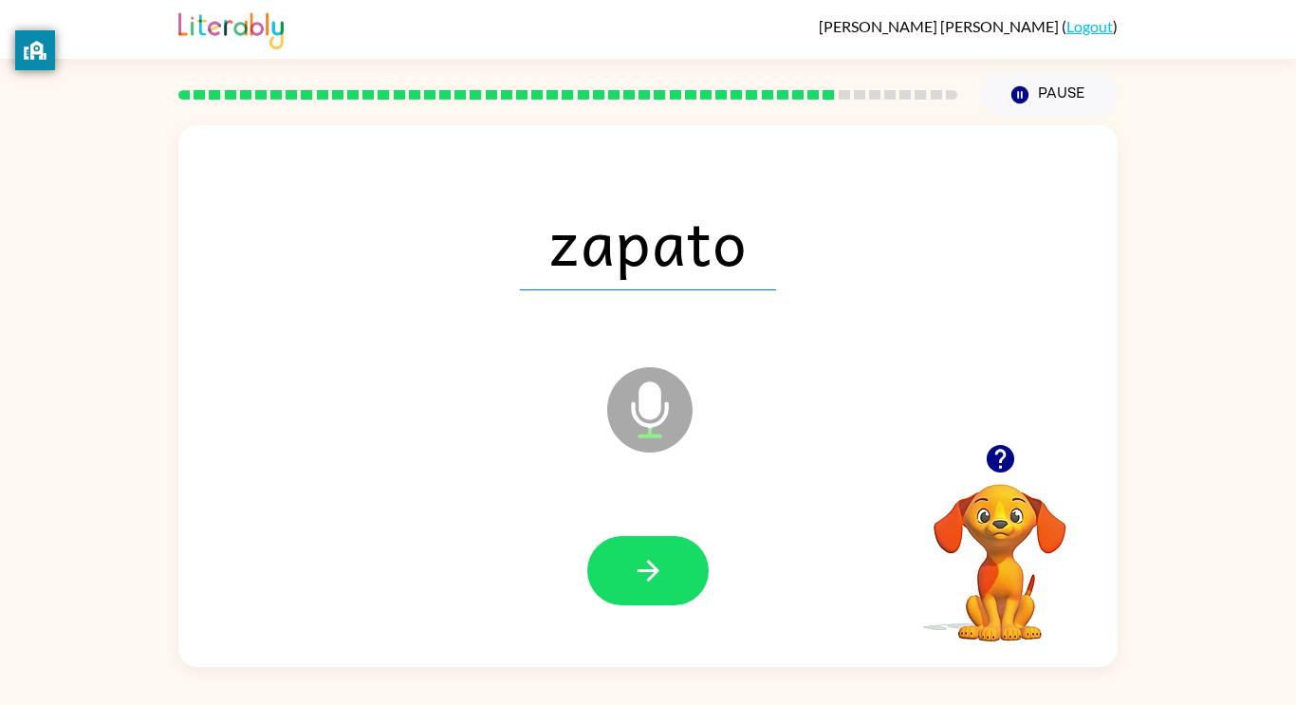
click at [643, 587] on button "button" at bounding box center [647, 570] width 121 height 69
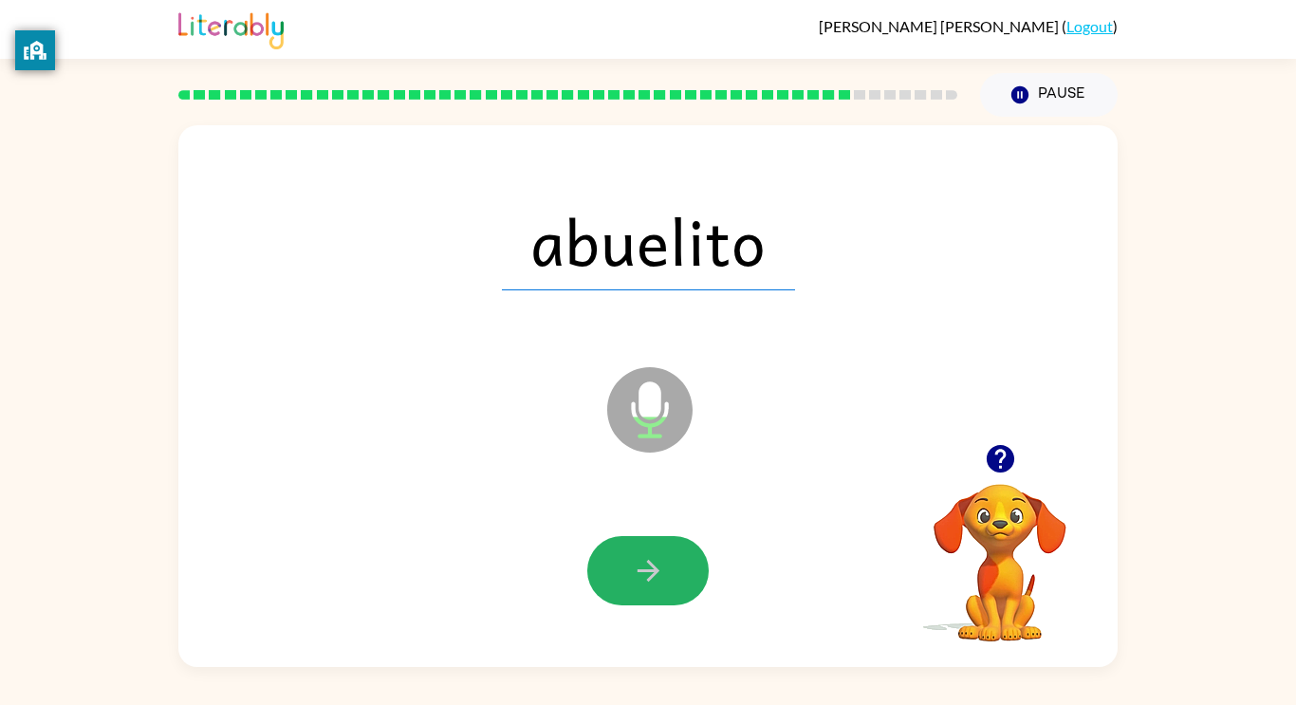
click at [643, 587] on button "button" at bounding box center [647, 570] width 121 height 69
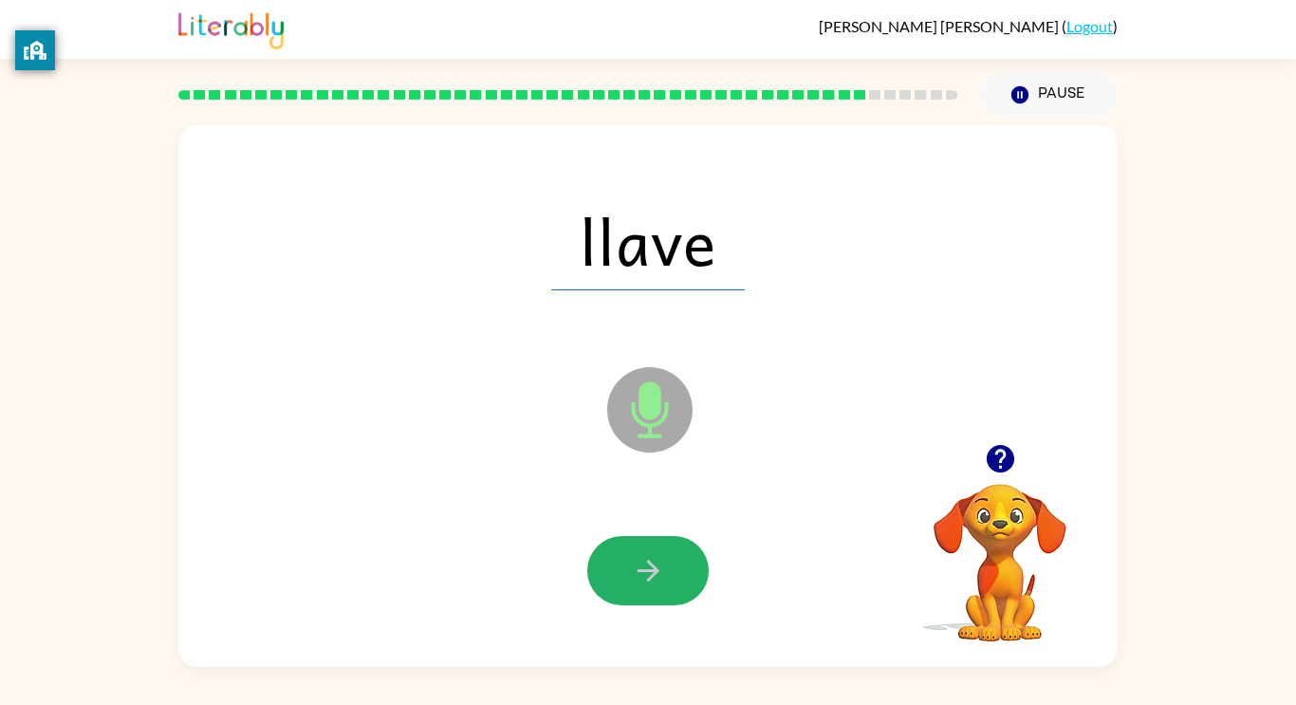
click at [643, 587] on button "button" at bounding box center [647, 570] width 121 height 69
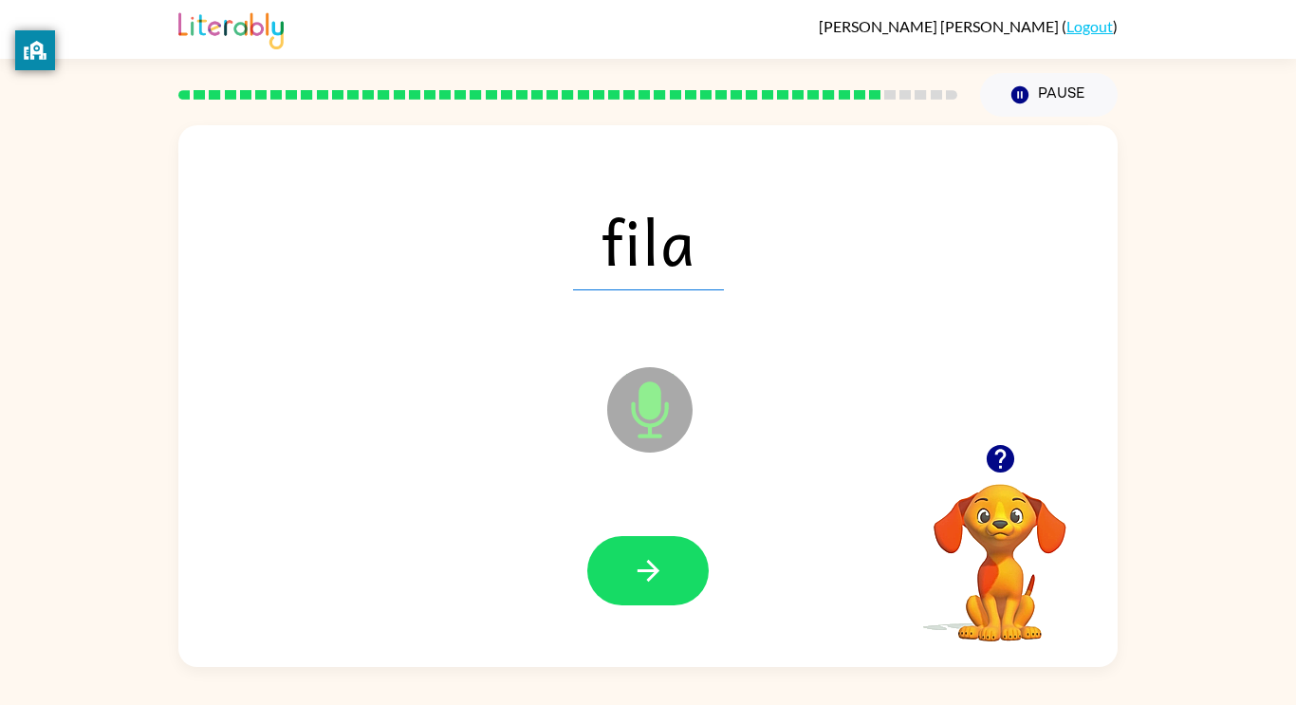
click at [643, 587] on button "button" at bounding box center [647, 570] width 121 height 69
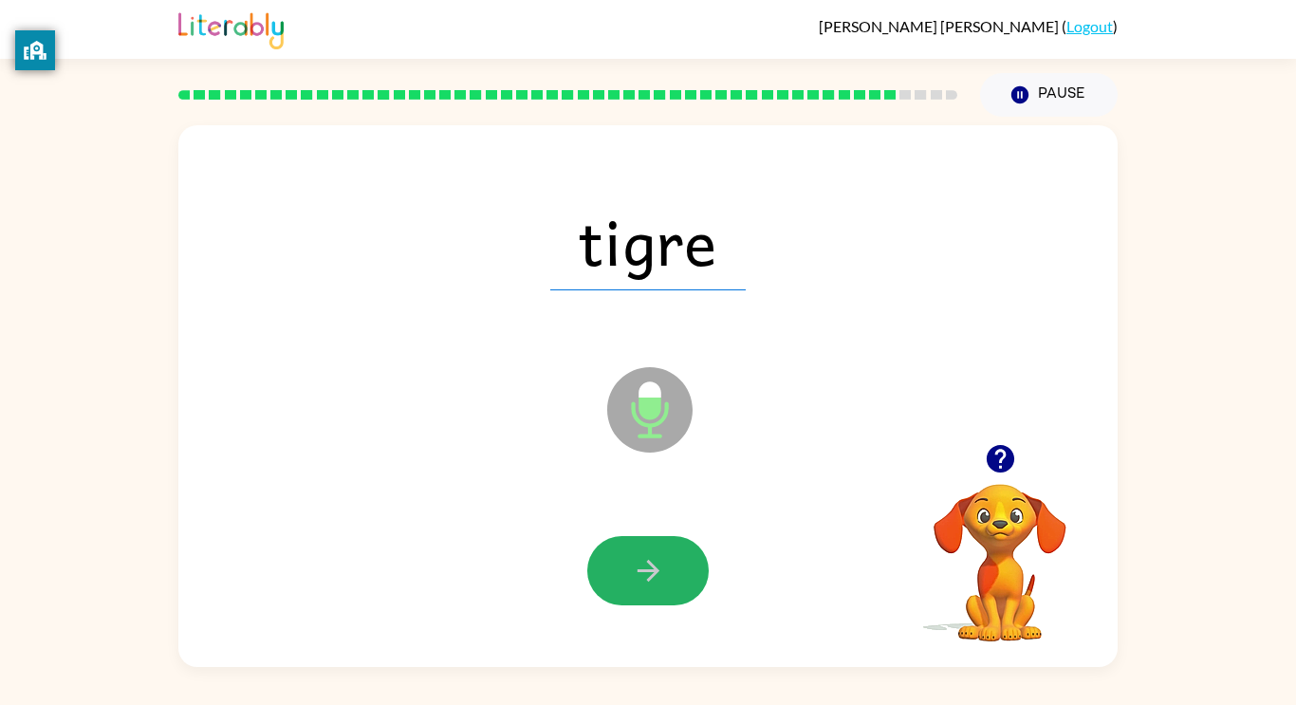
click at [643, 587] on button "button" at bounding box center [647, 570] width 121 height 69
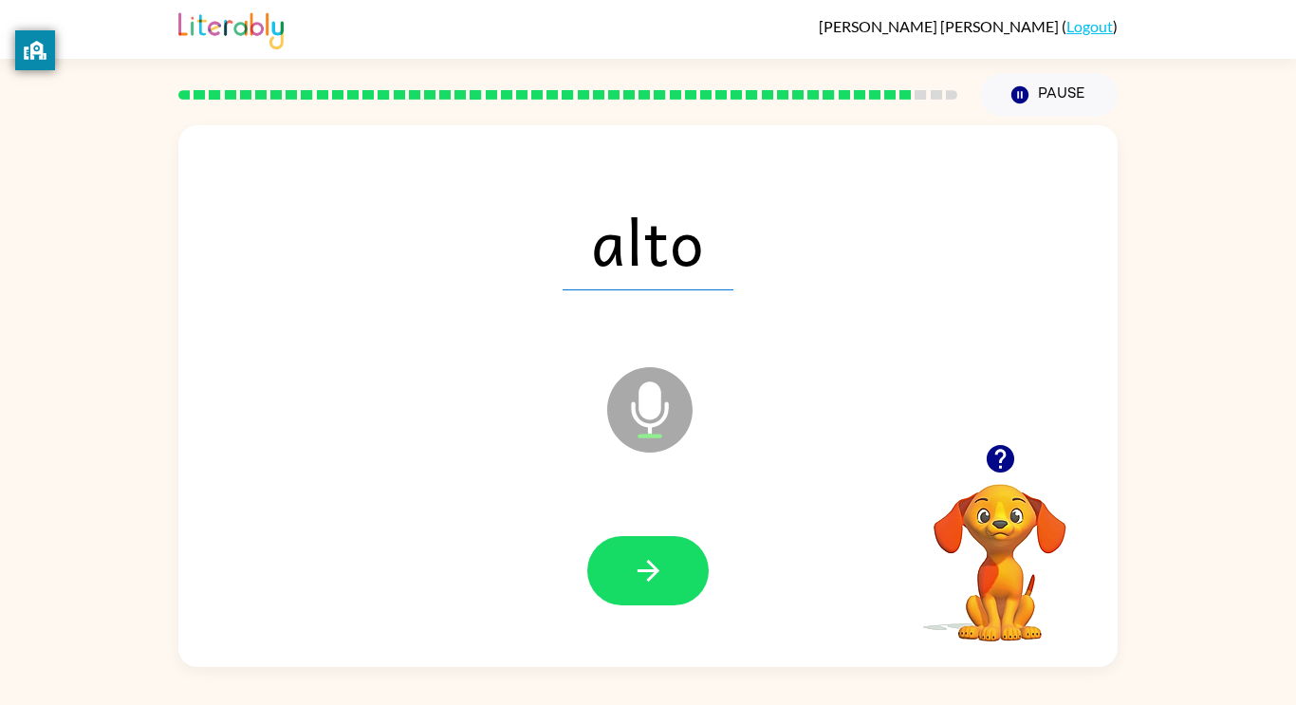
click at [643, 587] on button "button" at bounding box center [647, 570] width 121 height 69
click at [649, 595] on button "button" at bounding box center [647, 570] width 121 height 69
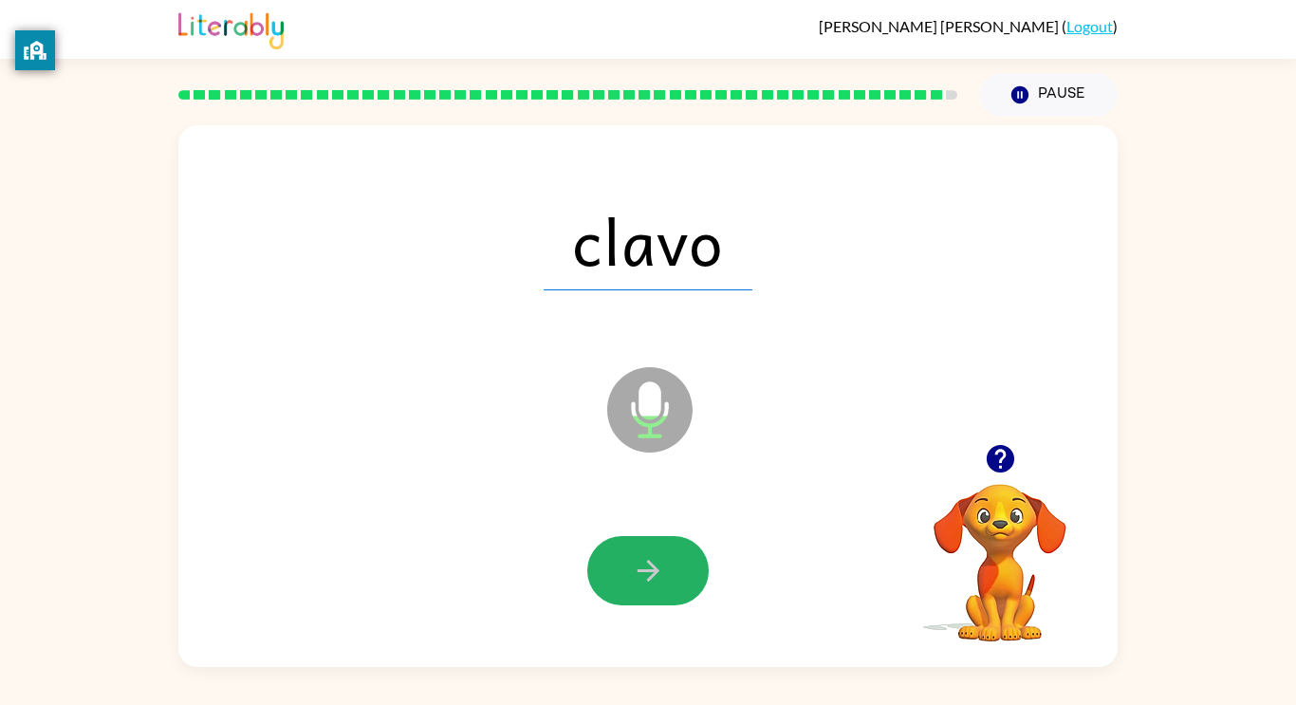
click at [649, 595] on button "button" at bounding box center [647, 570] width 121 height 69
